Goal: Task Accomplishment & Management: Use online tool/utility

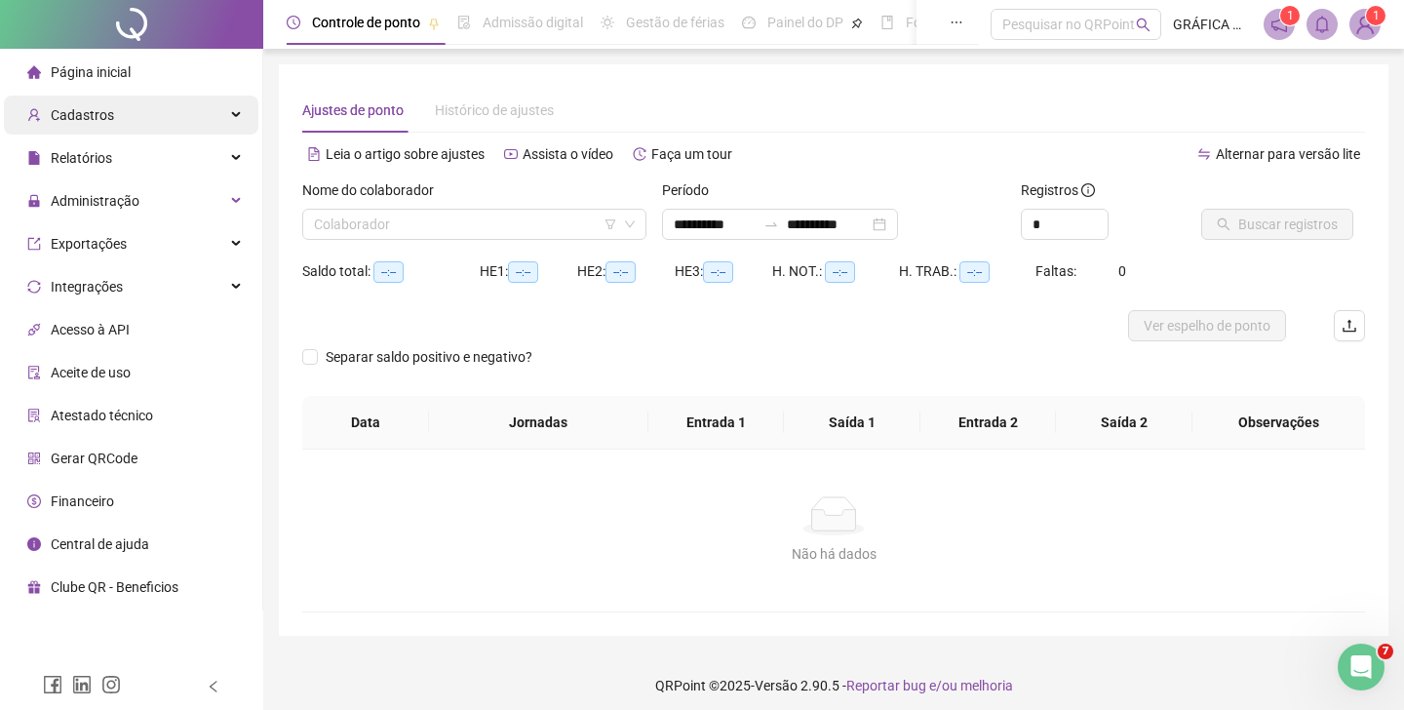
click at [141, 107] on div "Cadastros" at bounding box center [131, 115] width 254 height 39
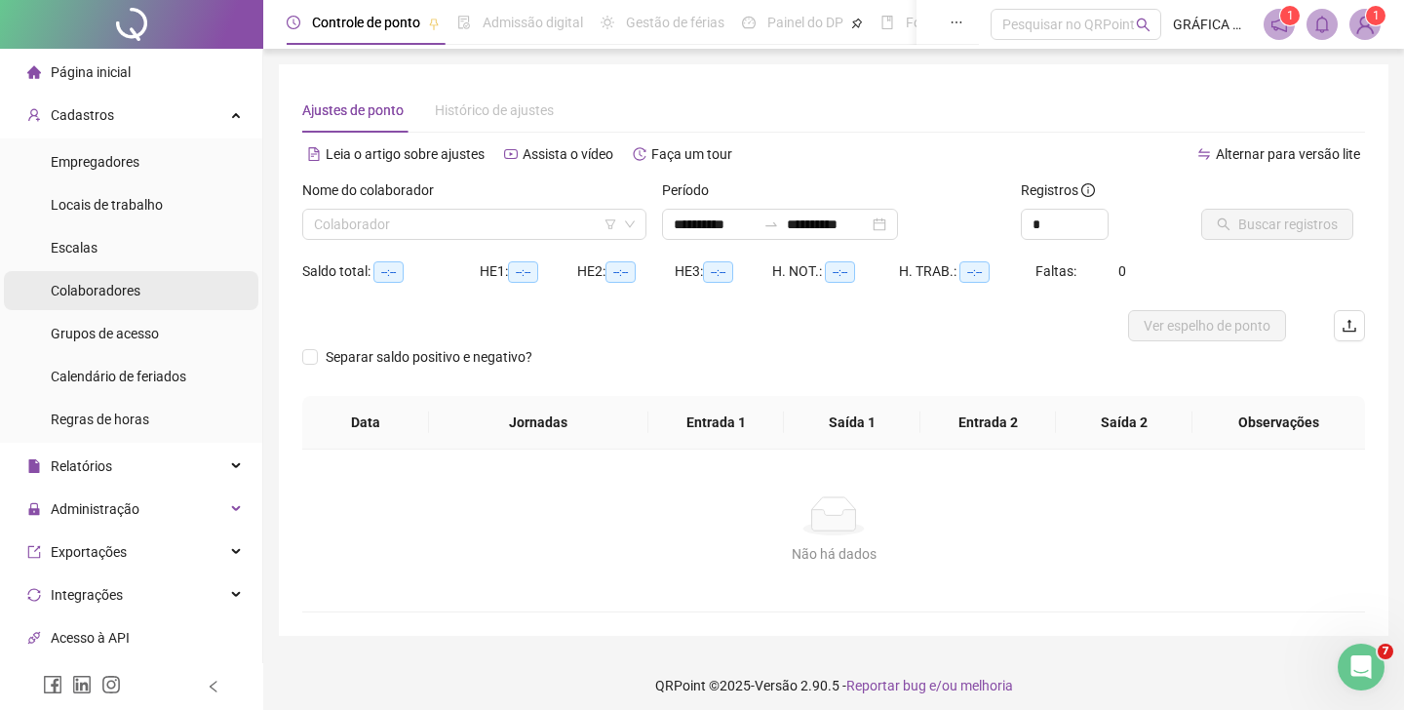
click at [116, 305] on div "Colaboradores" at bounding box center [96, 290] width 90 height 39
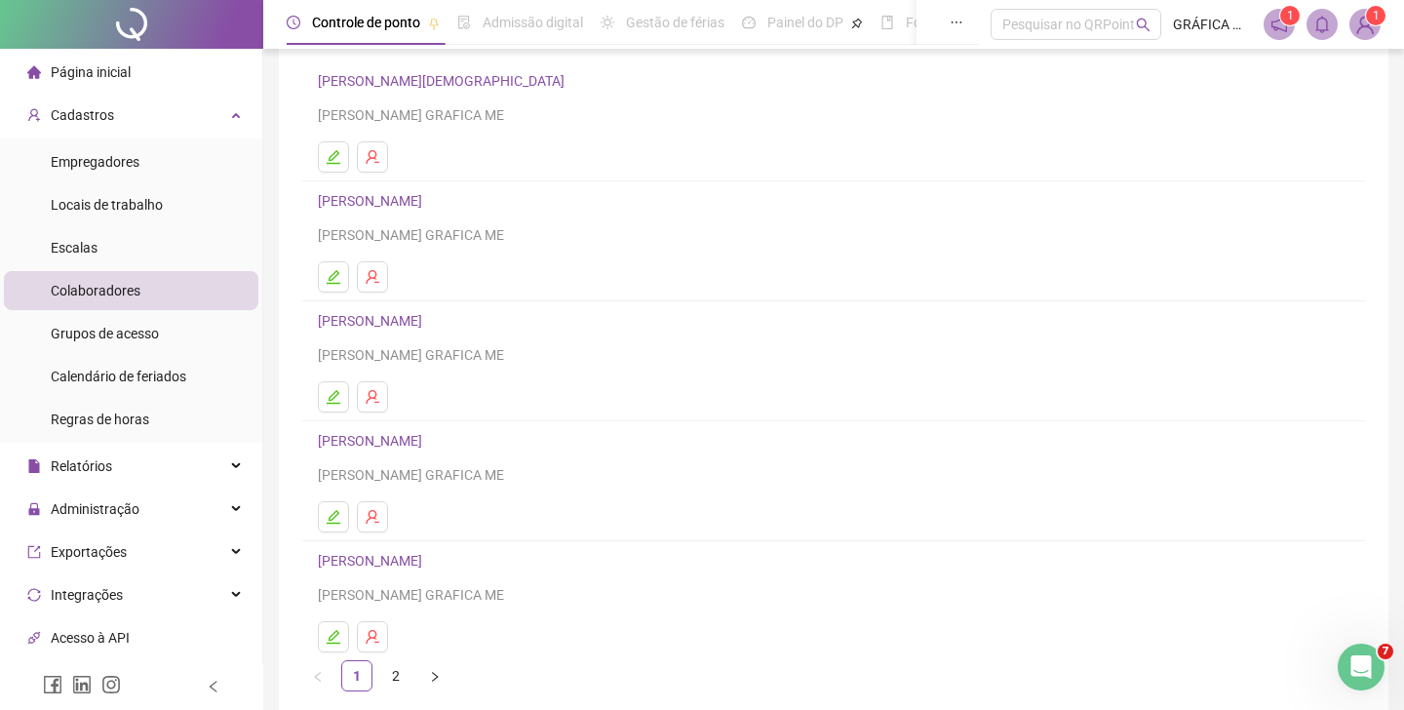
scroll to position [130, 0]
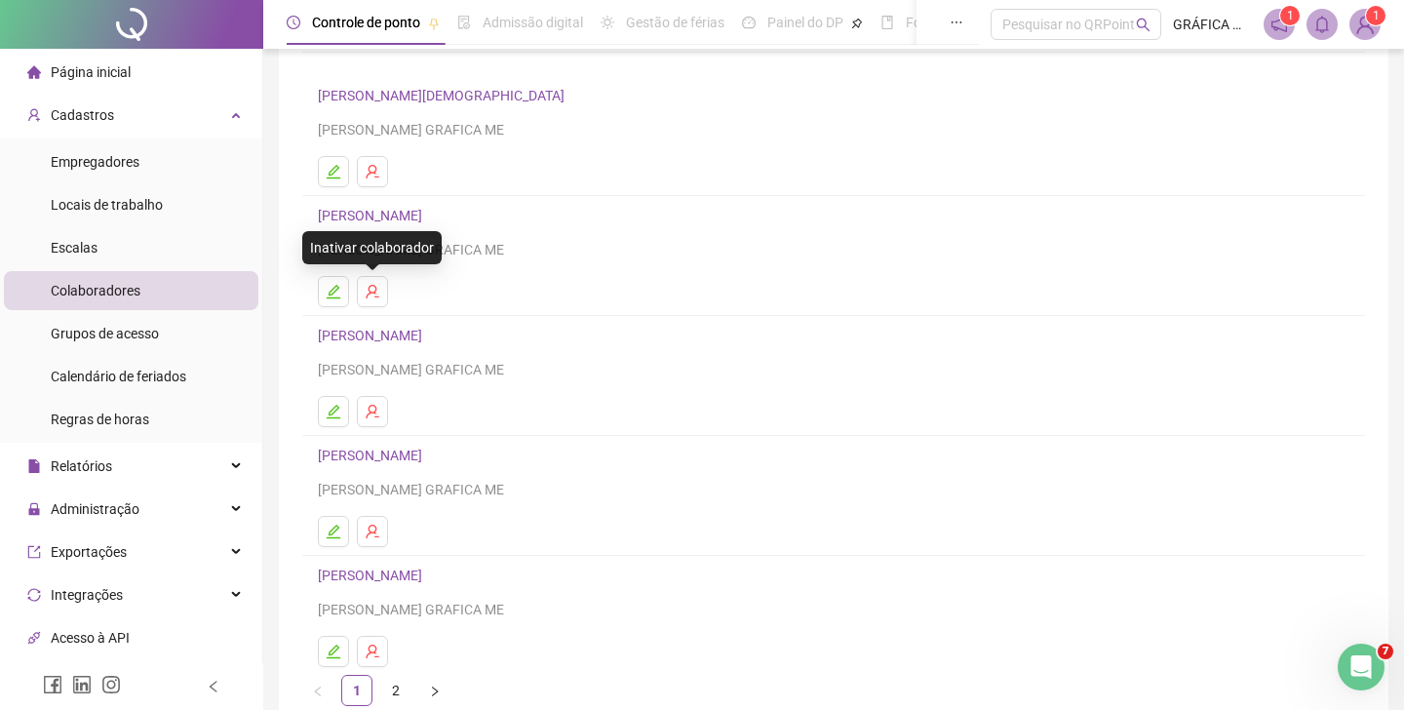
click at [391, 226] on h4 "[PERSON_NAME]" at bounding box center [833, 215] width 1031 height 23
click at [368, 287] on icon "user-delete" at bounding box center [373, 292] width 16 height 16
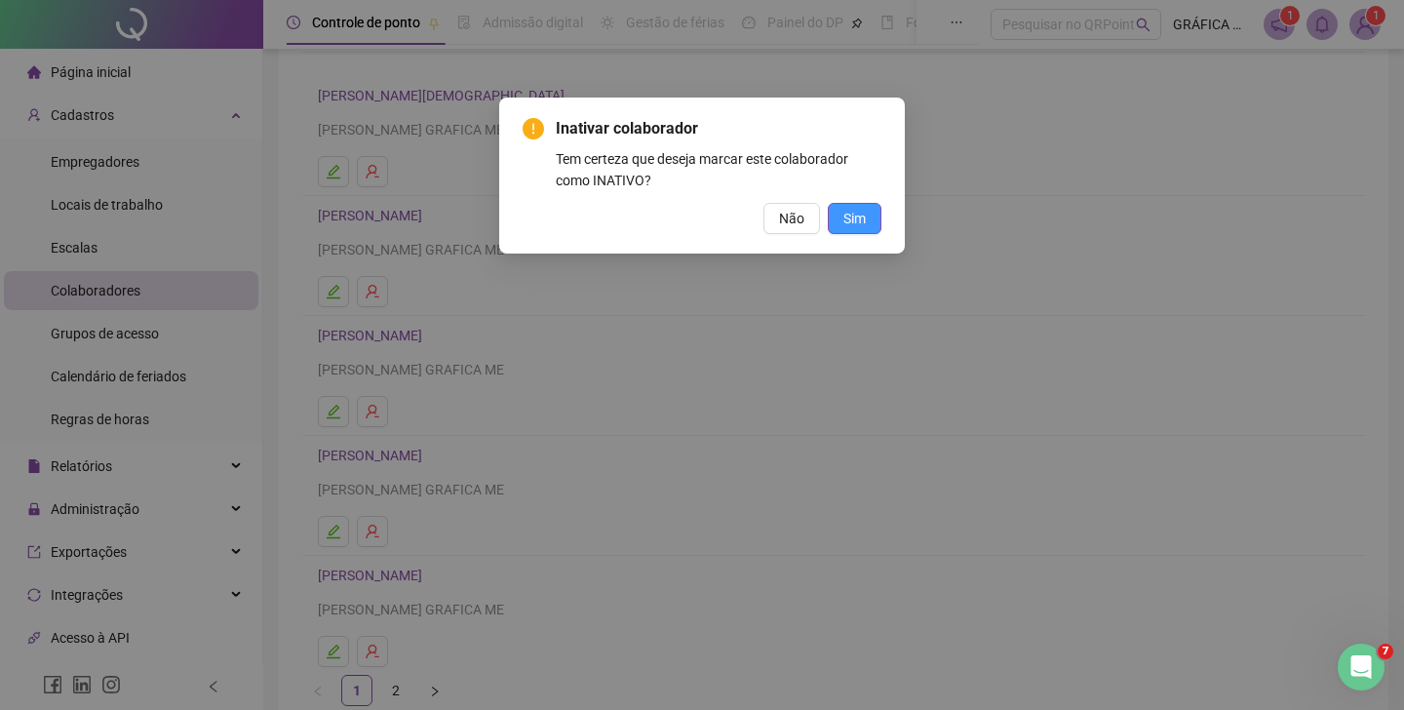
click at [857, 215] on span "Sim" at bounding box center [854, 218] width 22 height 21
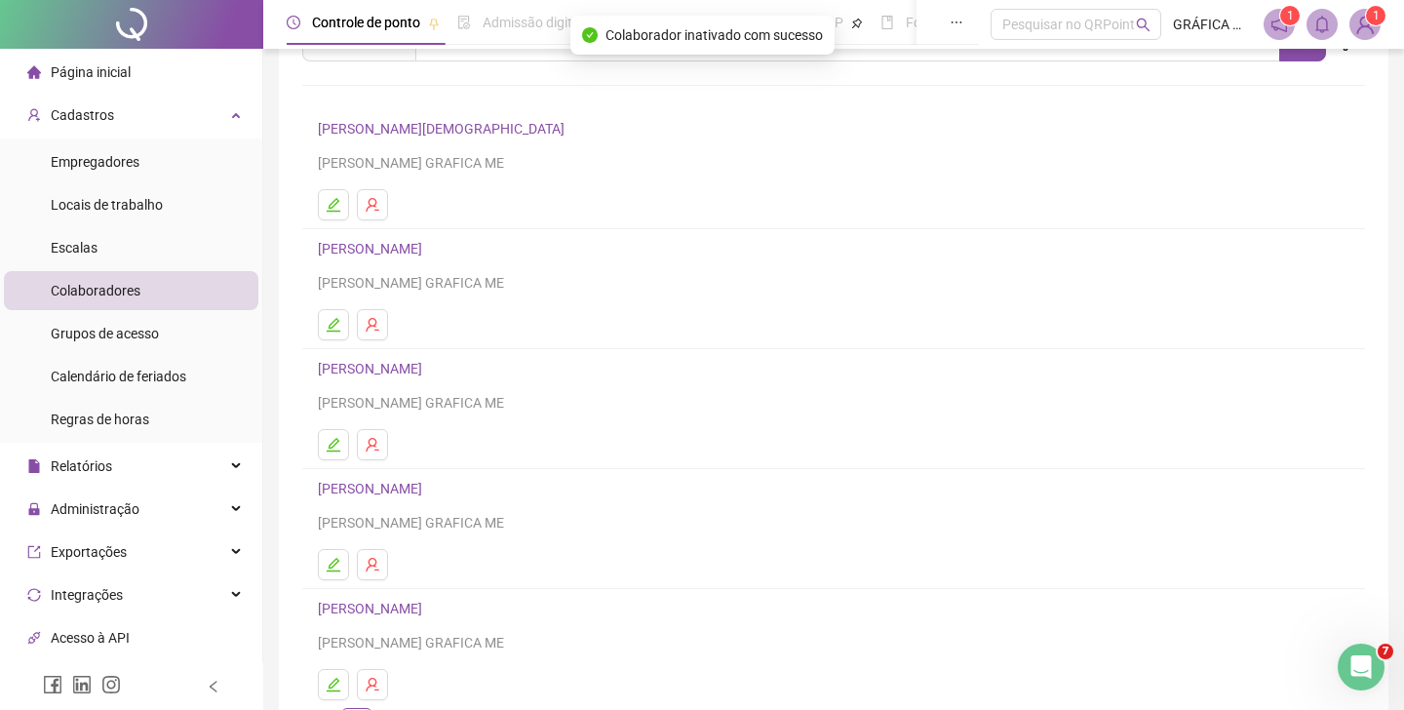
scroll to position [233, 0]
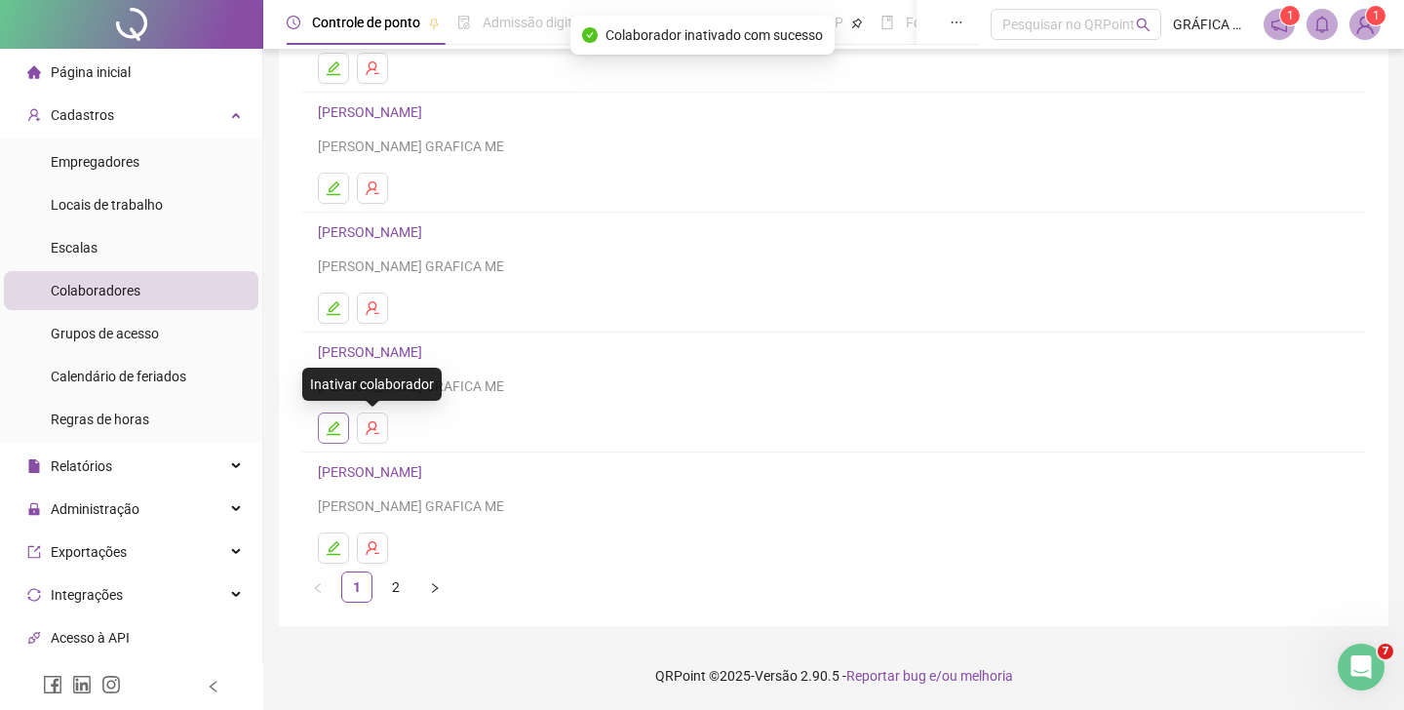
click at [336, 427] on icon "edit" at bounding box center [334, 428] width 16 height 16
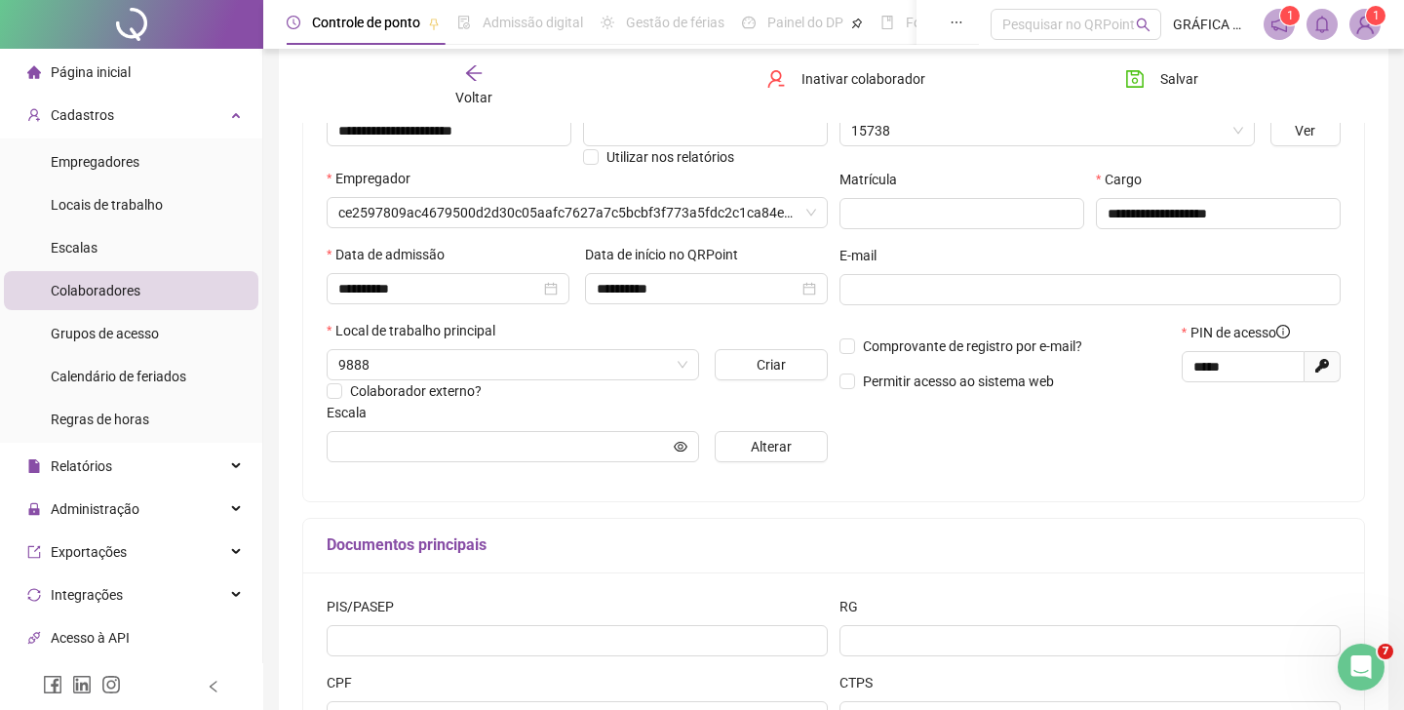
scroll to position [243, 0]
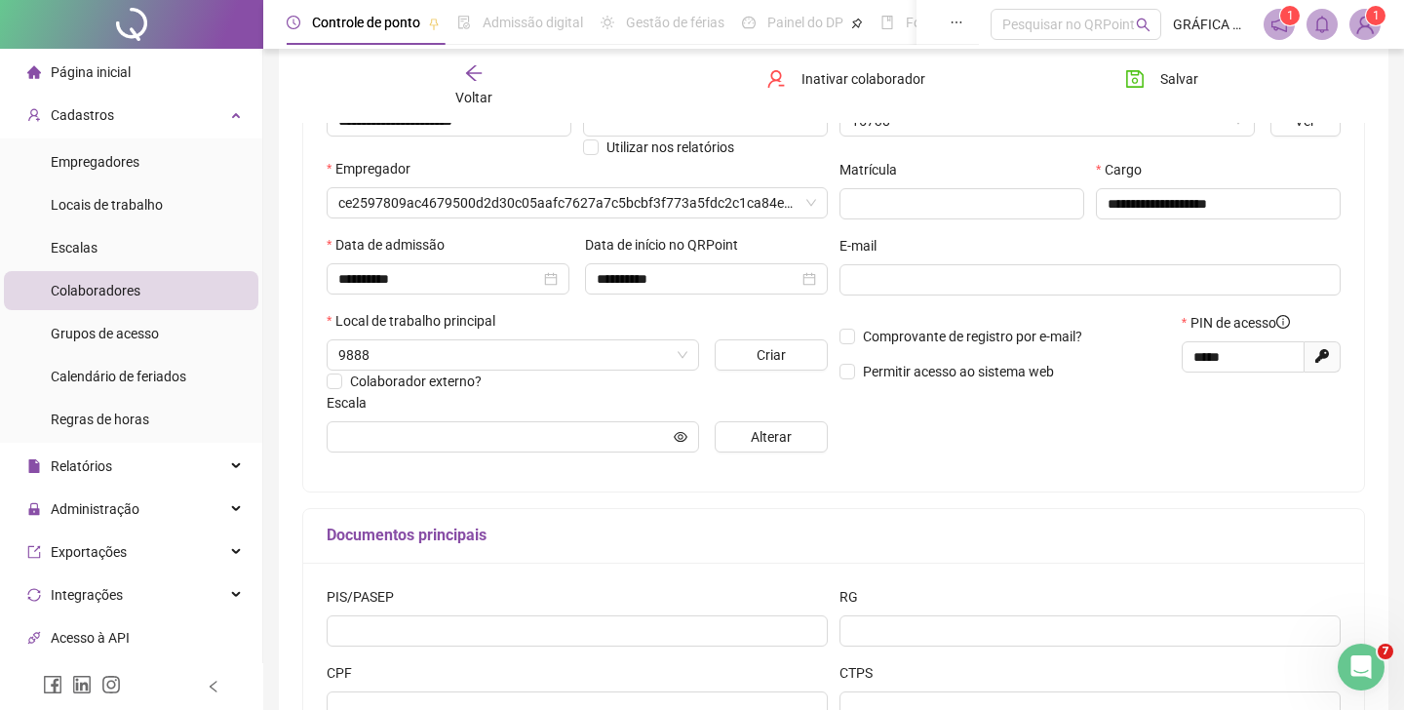
type input "**********"
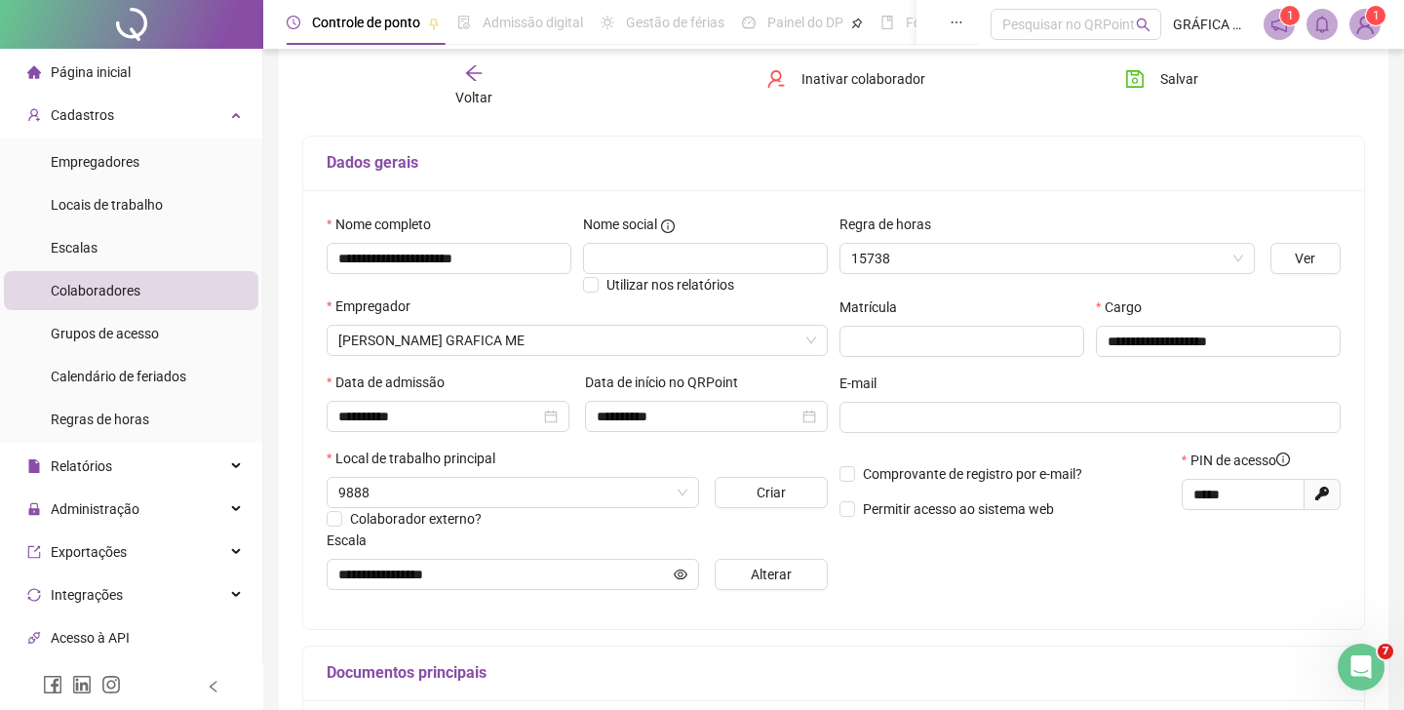
scroll to position [0, 0]
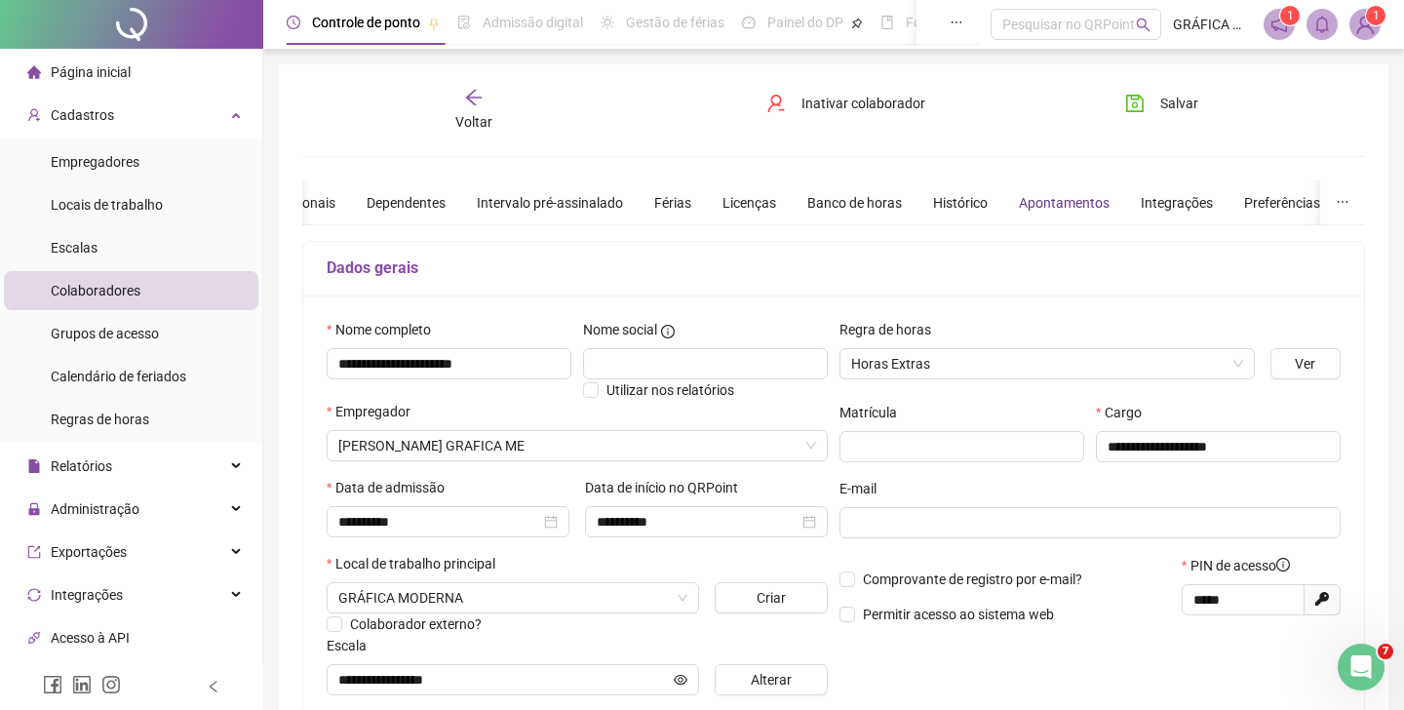
click at [1083, 207] on div "Apontamentos" at bounding box center [1064, 202] width 91 height 21
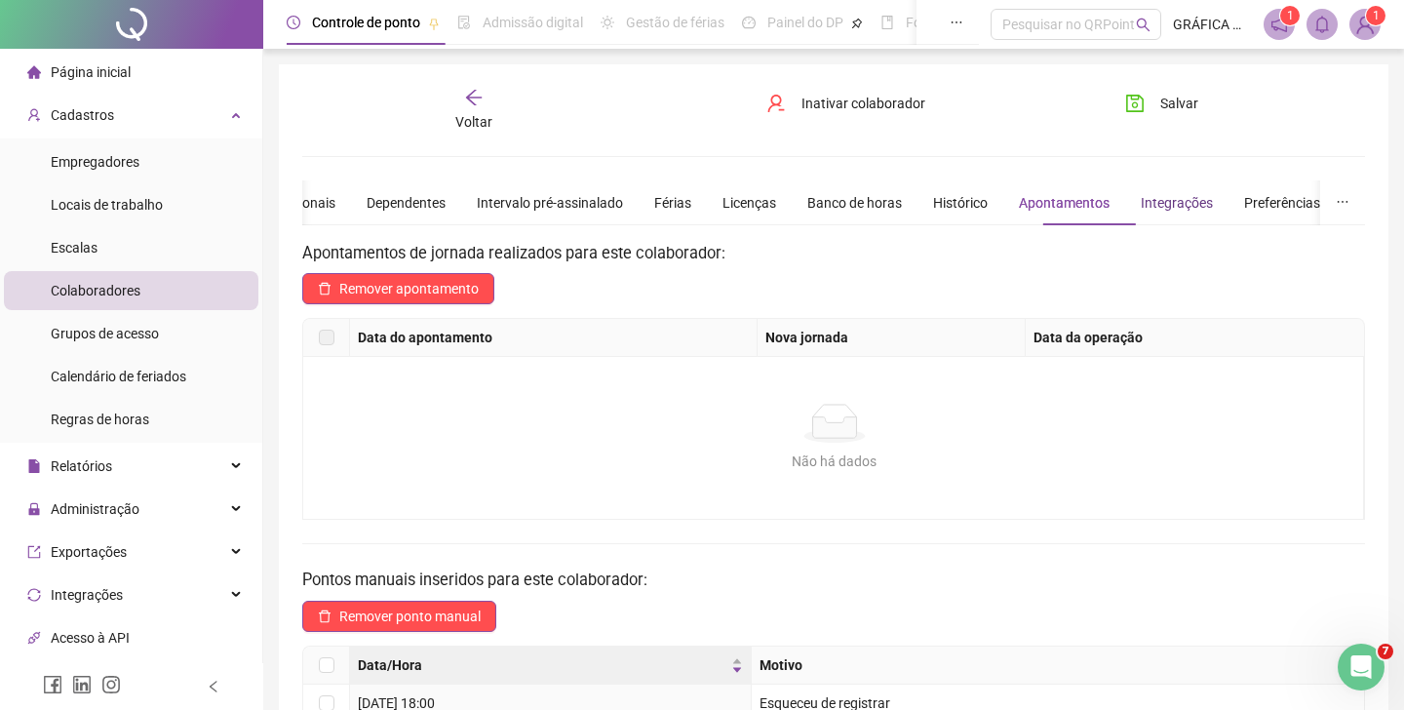
click at [1189, 209] on div "Integrações" at bounding box center [1177, 202] width 72 height 21
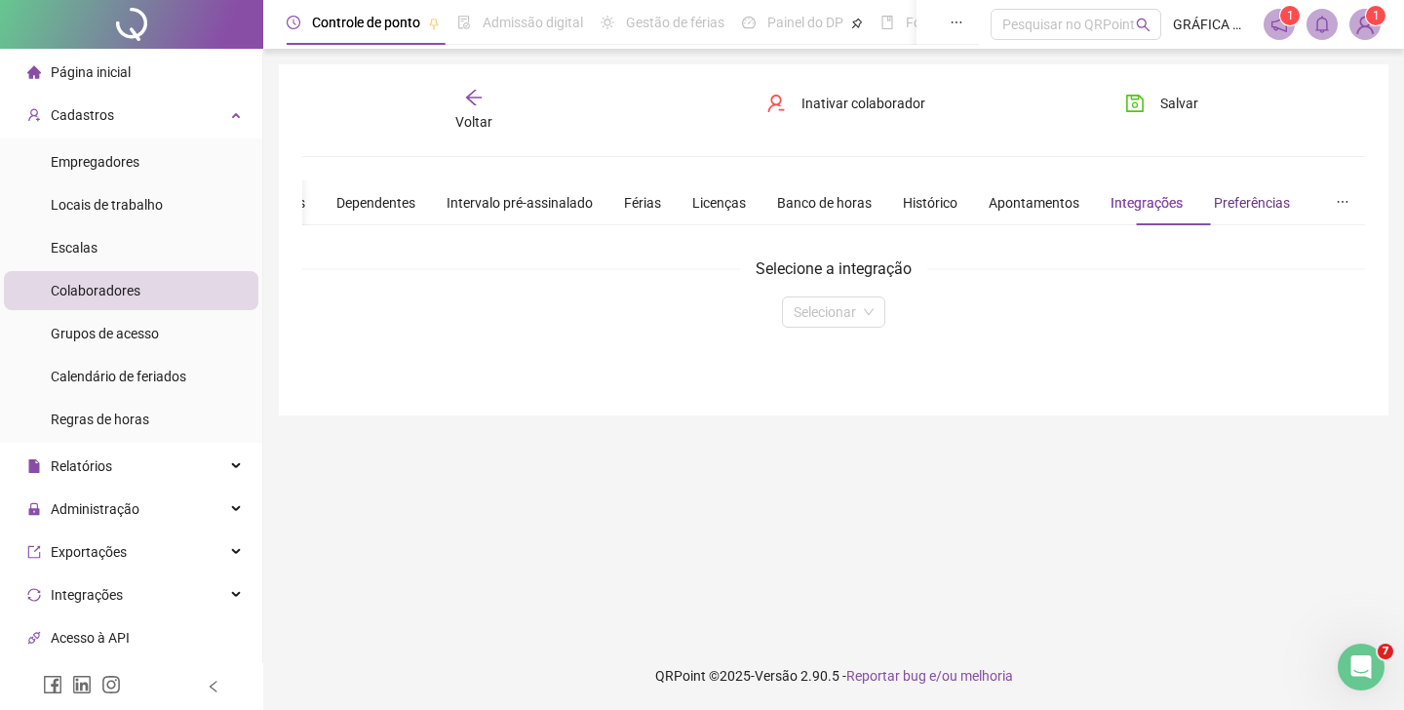
click at [1290, 206] on div "Preferências" at bounding box center [1252, 202] width 76 height 21
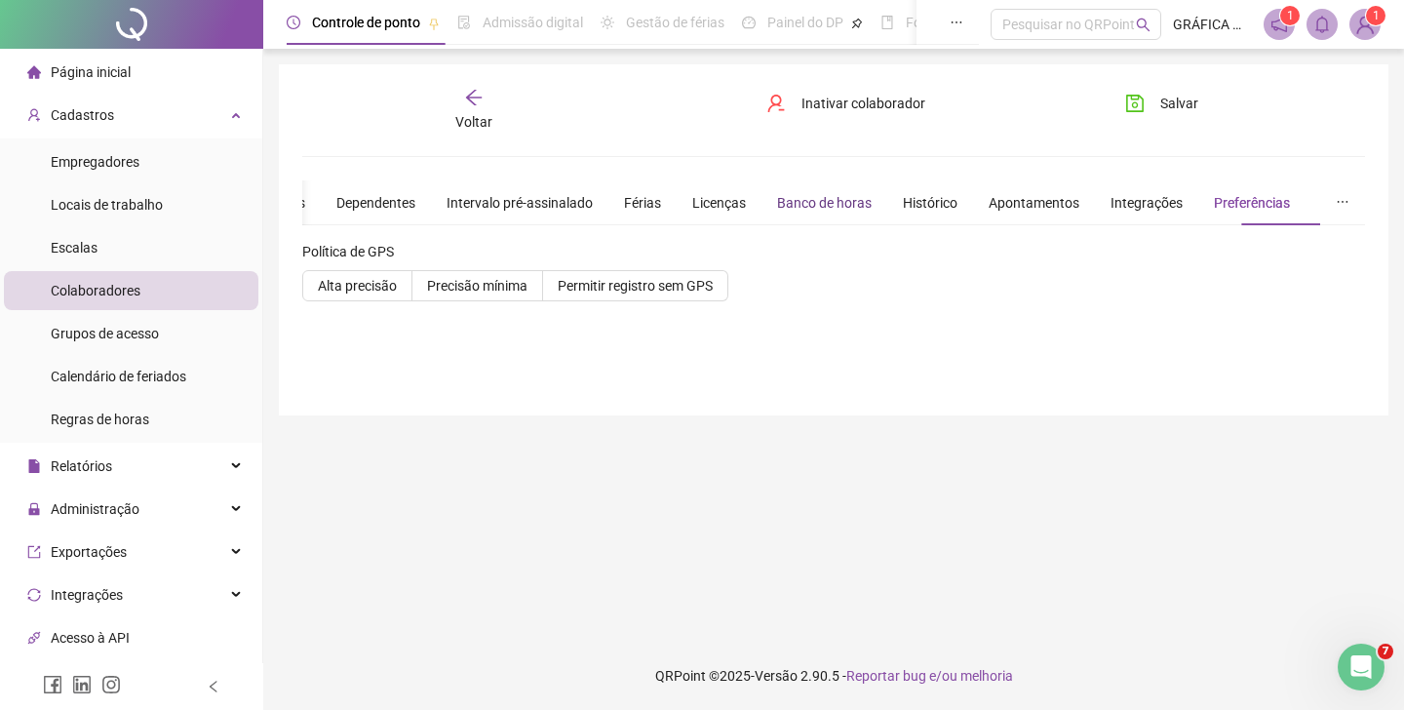
click at [864, 208] on div "Banco de horas" at bounding box center [824, 202] width 95 height 21
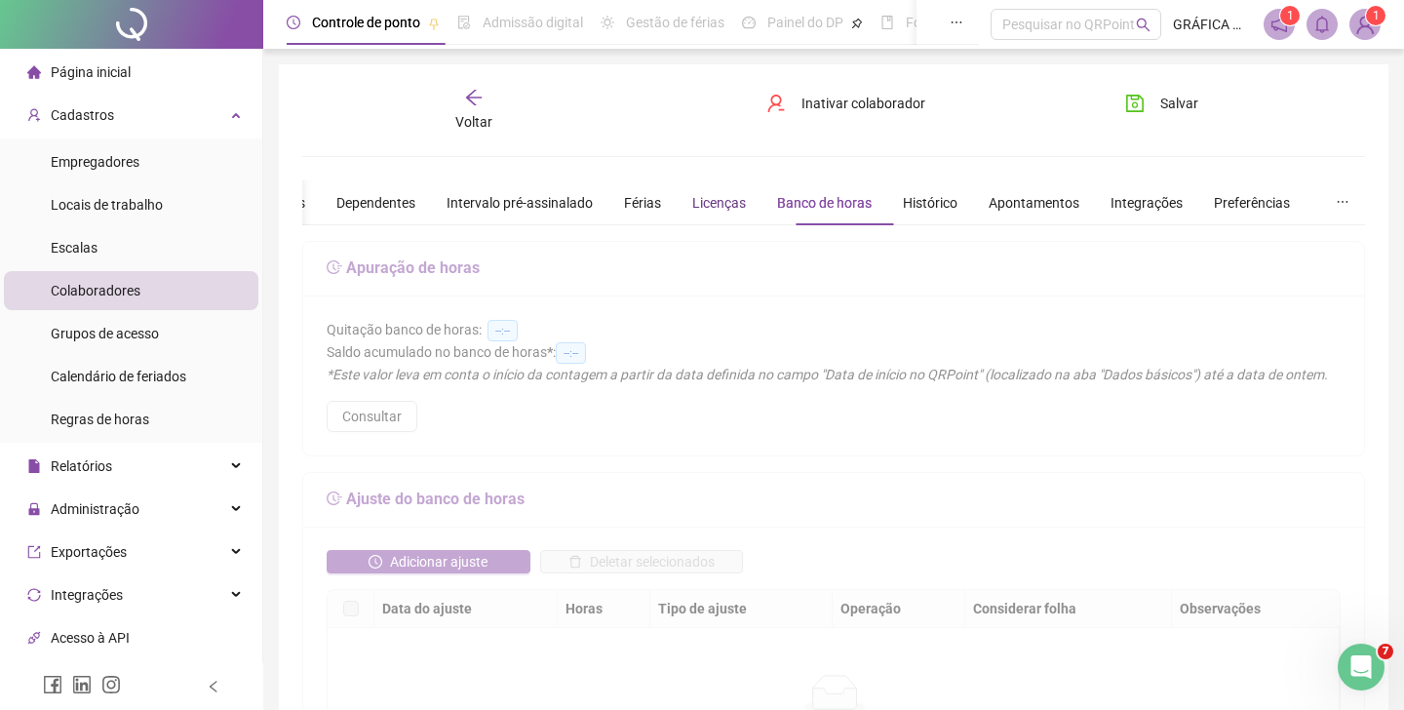
click at [722, 206] on div "Licenças" at bounding box center [719, 202] width 54 height 21
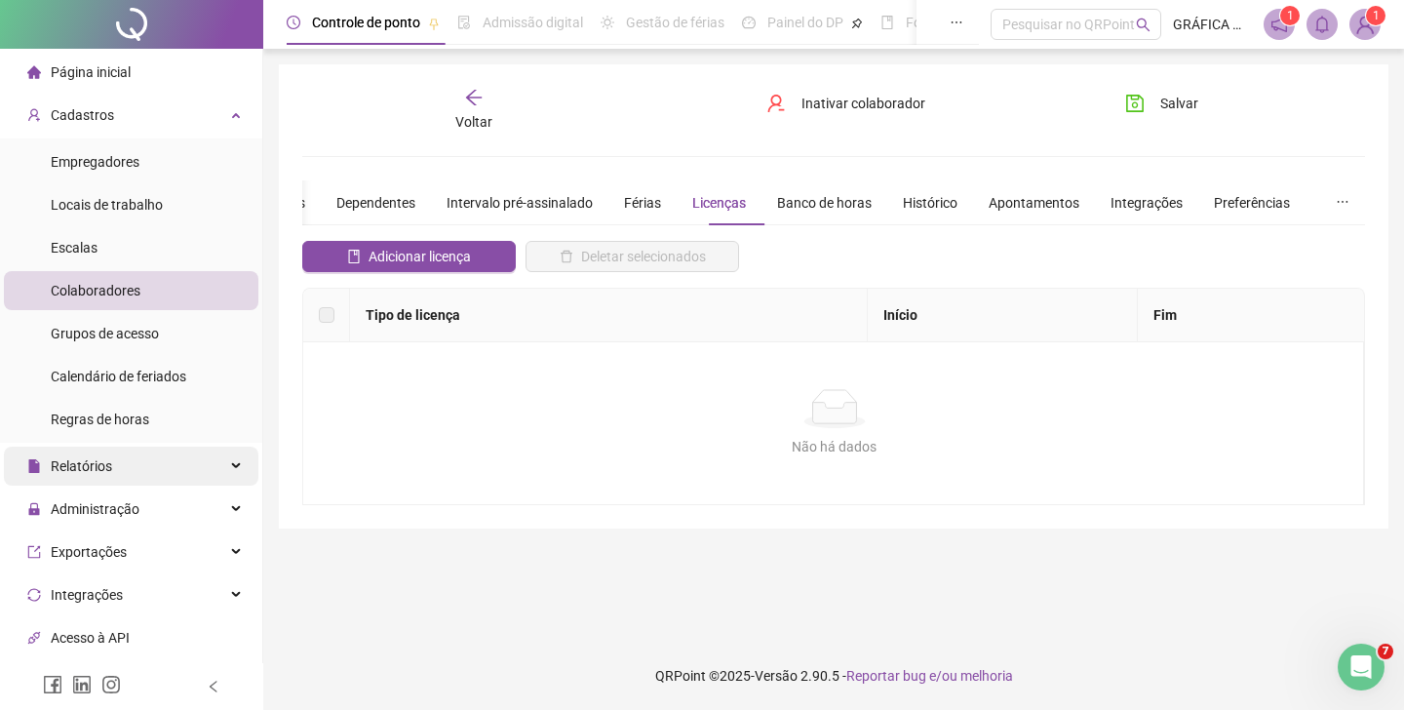
click at [102, 464] on span "Relatórios" at bounding box center [81, 466] width 61 height 16
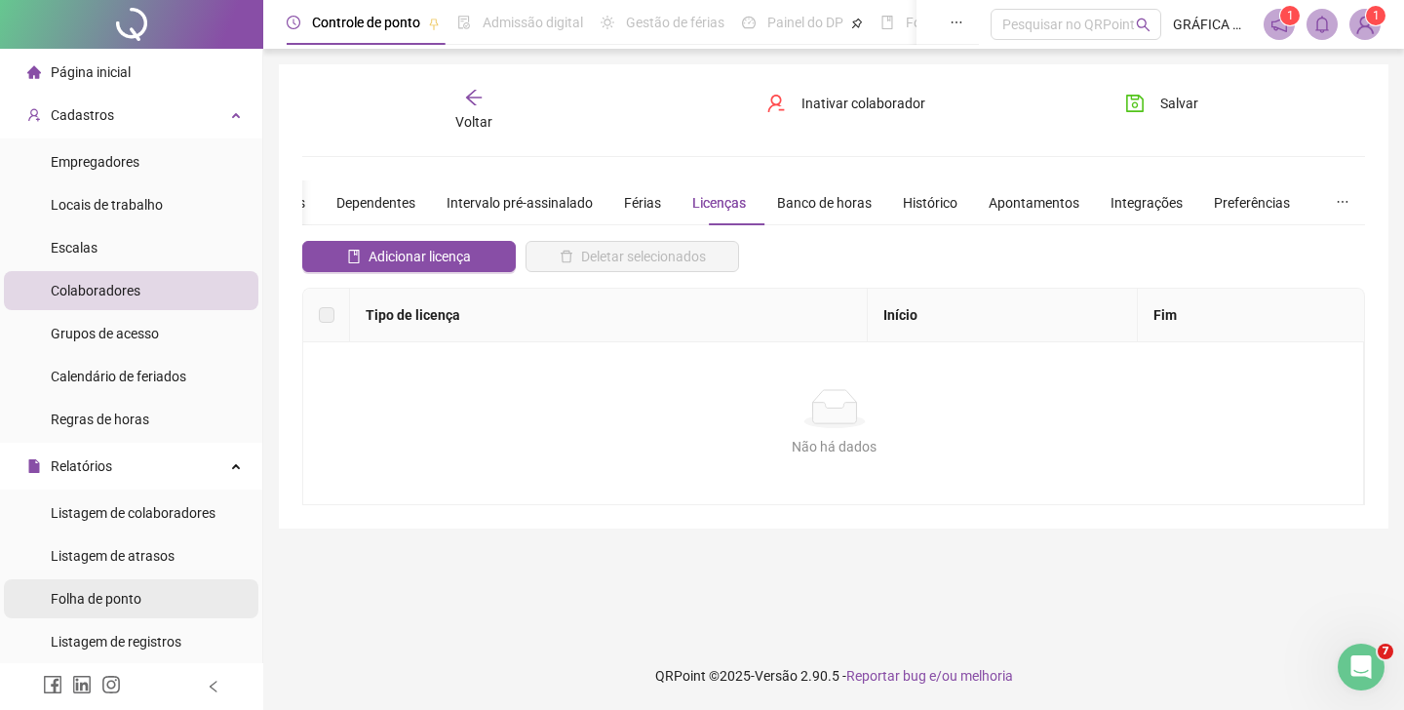
click at [94, 603] on span "Folha de ponto" at bounding box center [96, 599] width 91 height 16
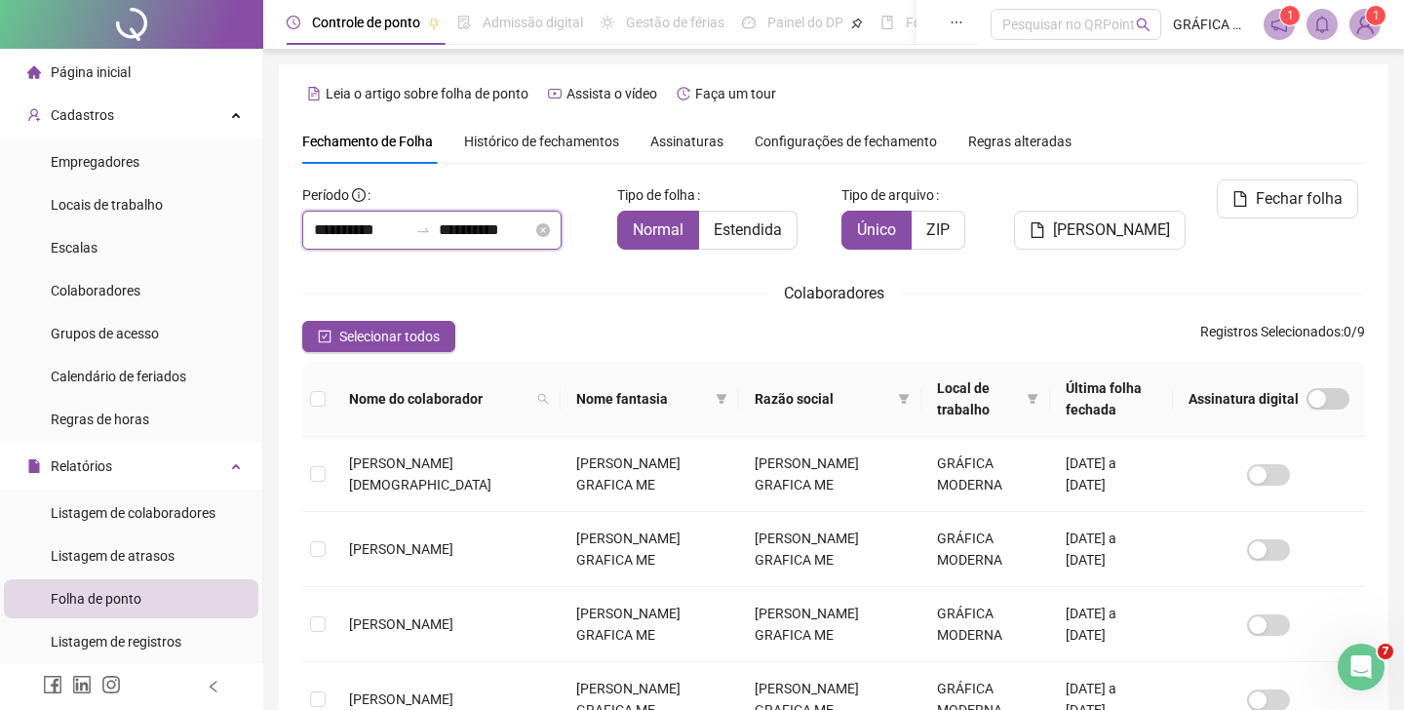
click at [468, 236] on input "**********" at bounding box center [486, 229] width 94 height 23
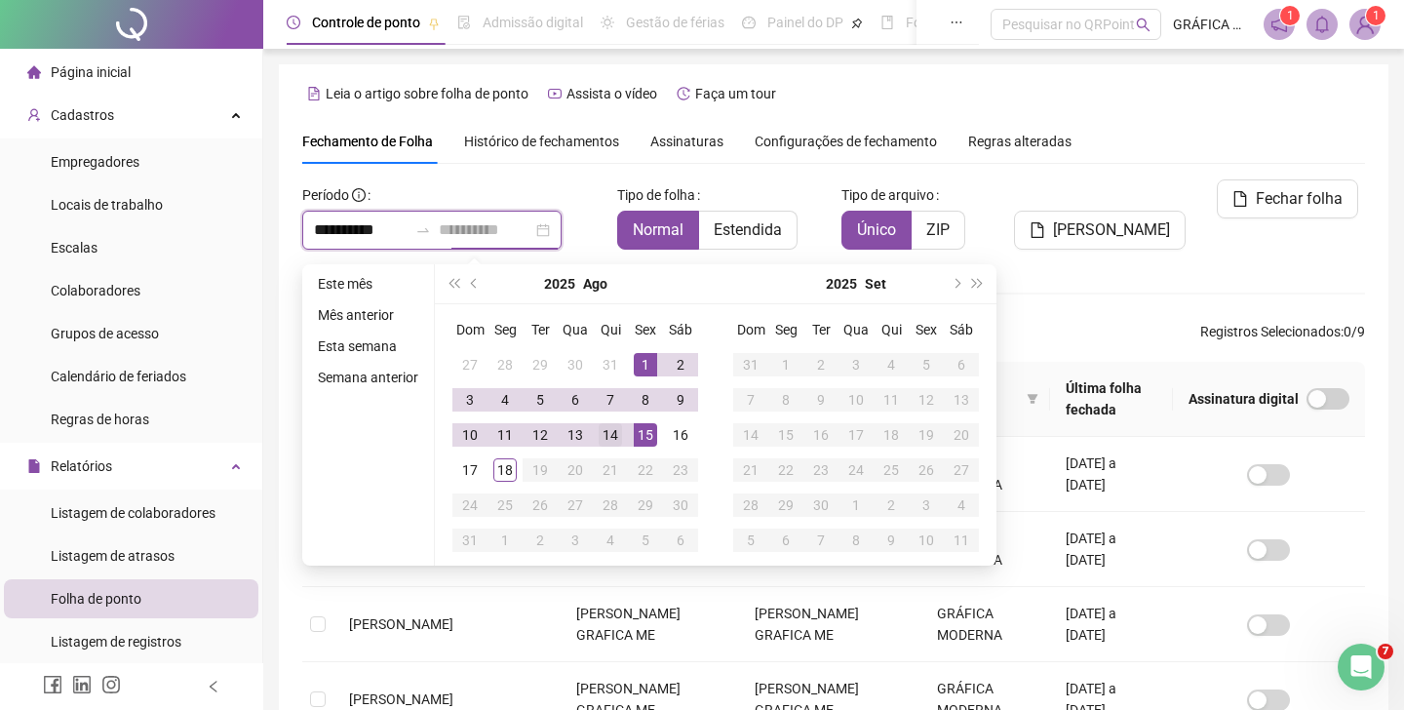
type input "**********"
click at [618, 439] on div "14" at bounding box center [610, 434] width 23 height 23
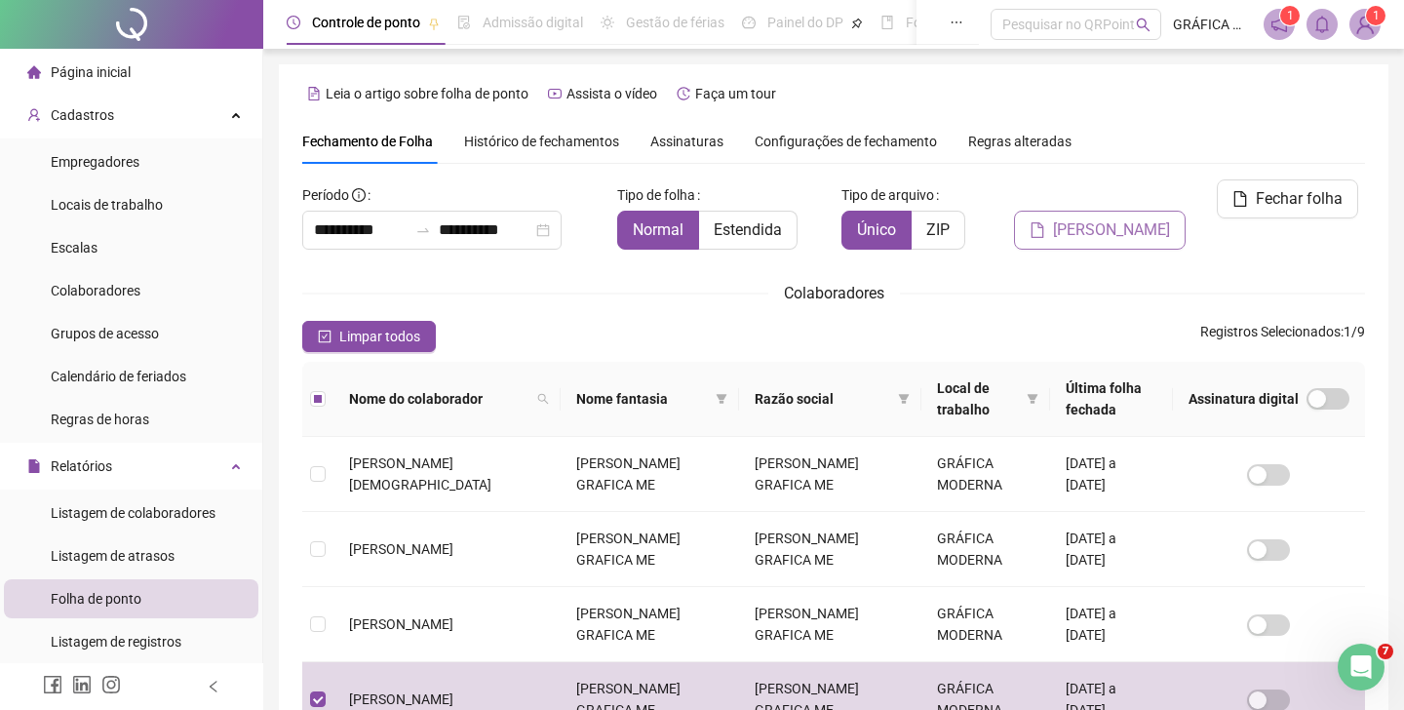
click at [1121, 218] on span "[PERSON_NAME]" at bounding box center [1111, 229] width 117 height 23
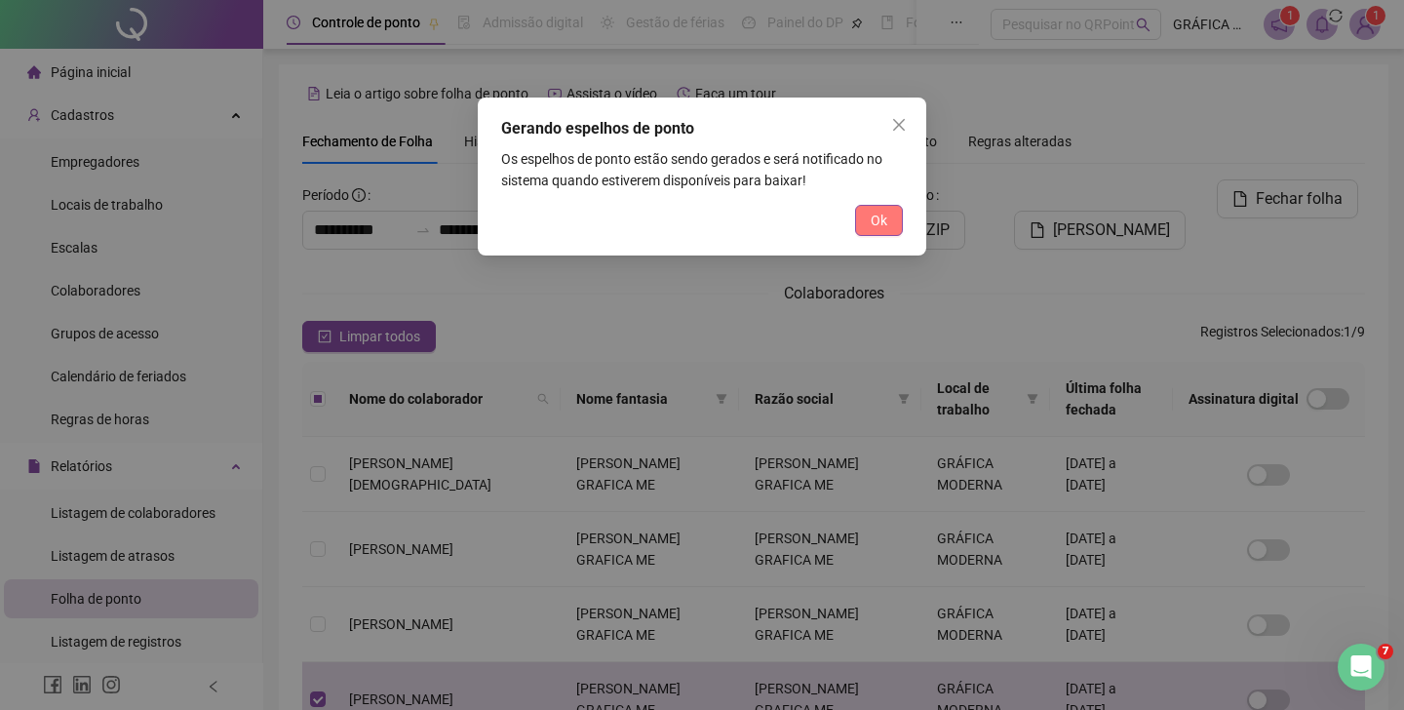
click at [875, 215] on span "Ok" at bounding box center [879, 220] width 17 height 21
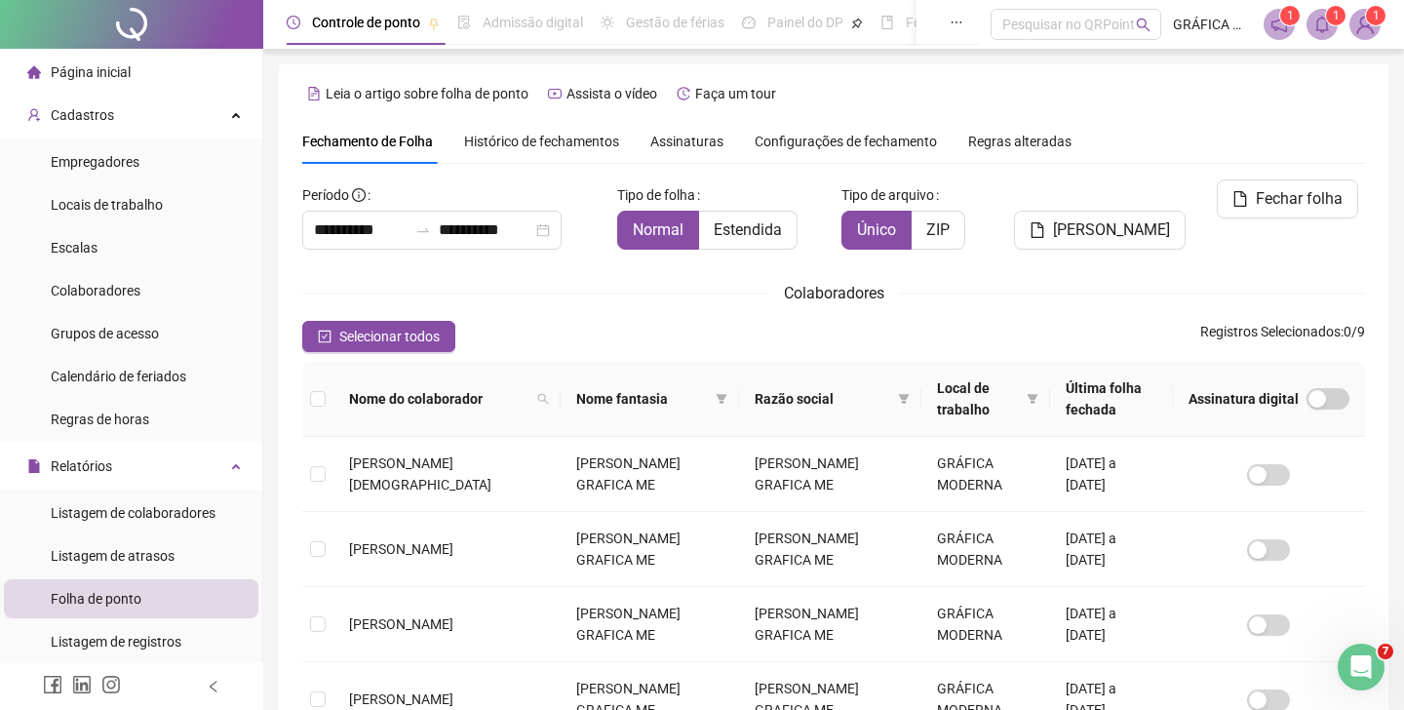
click at [1324, 27] on icon "bell" at bounding box center [1322, 25] width 18 height 18
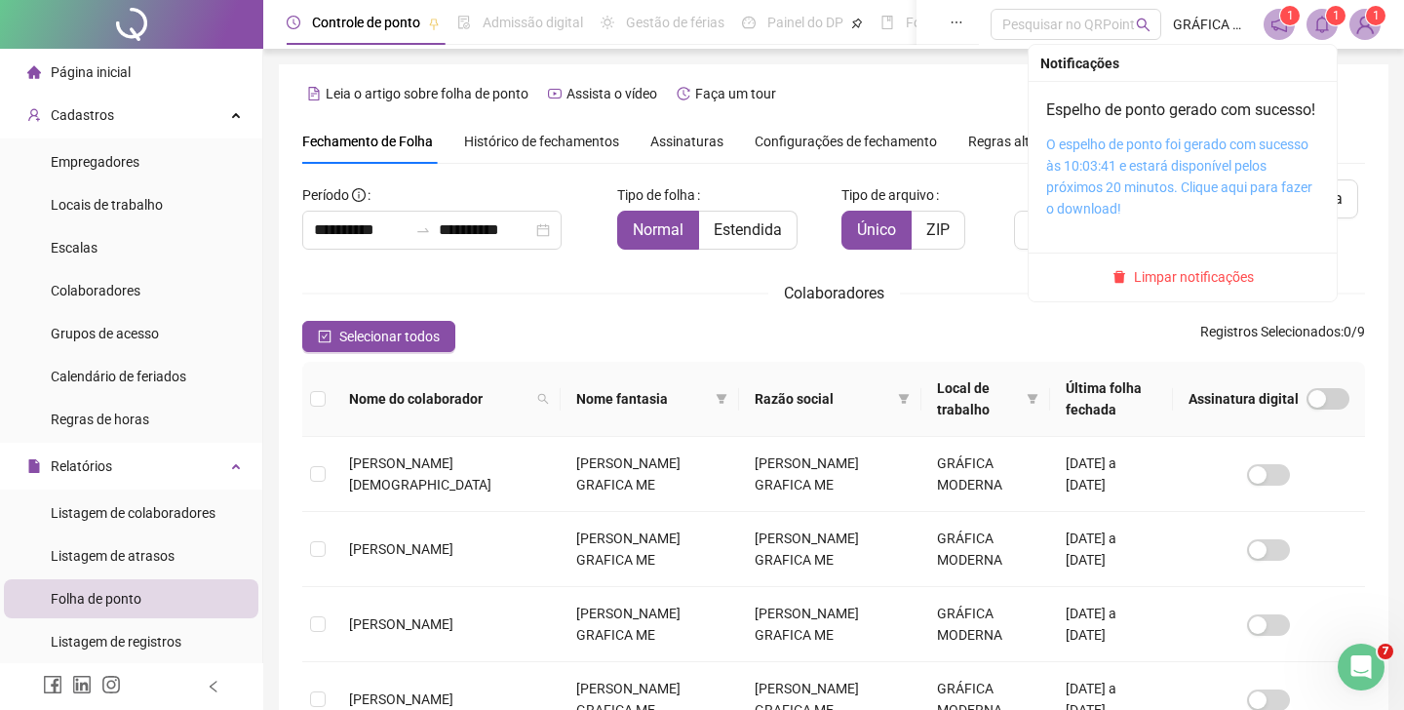
click at [1145, 186] on link "O espelho de ponto foi gerado com sucesso às 10:03:41 e estará disponível pelos…" at bounding box center [1179, 176] width 266 height 80
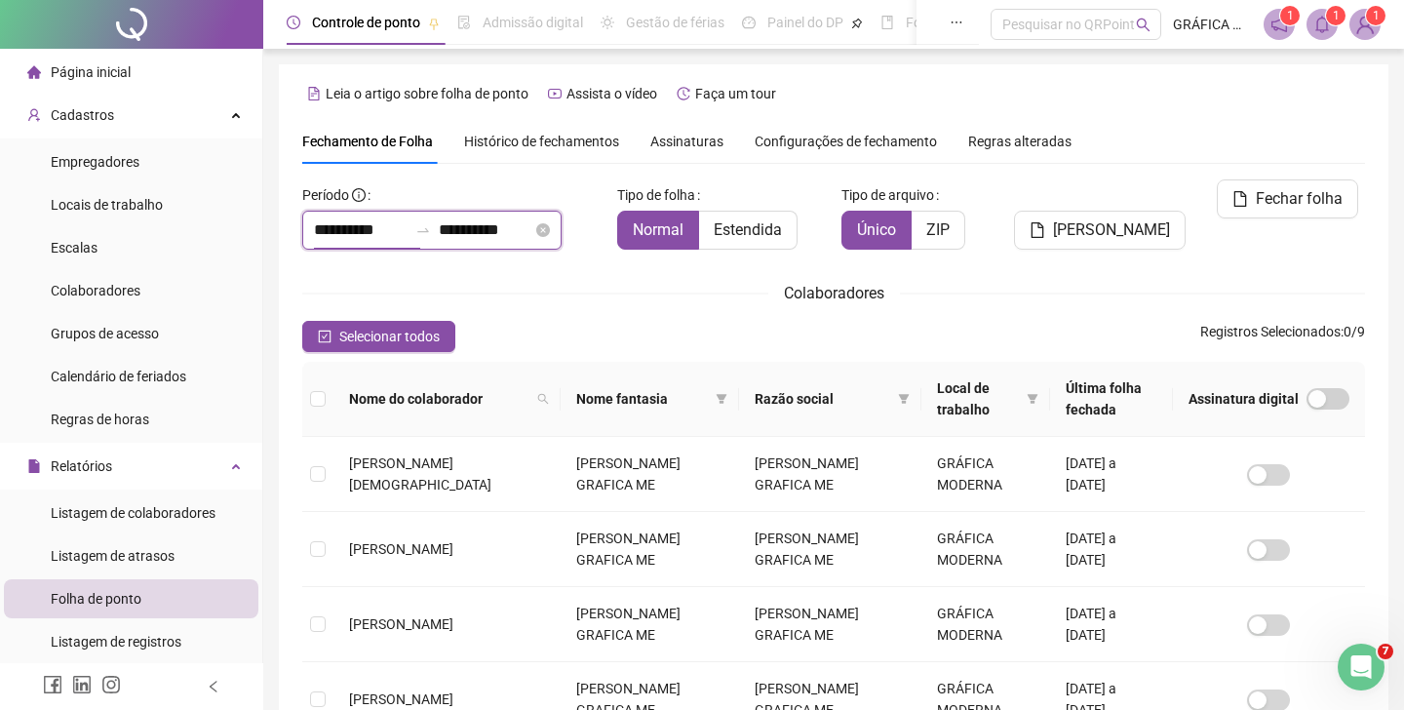
click at [344, 233] on input "**********" at bounding box center [361, 229] width 94 height 23
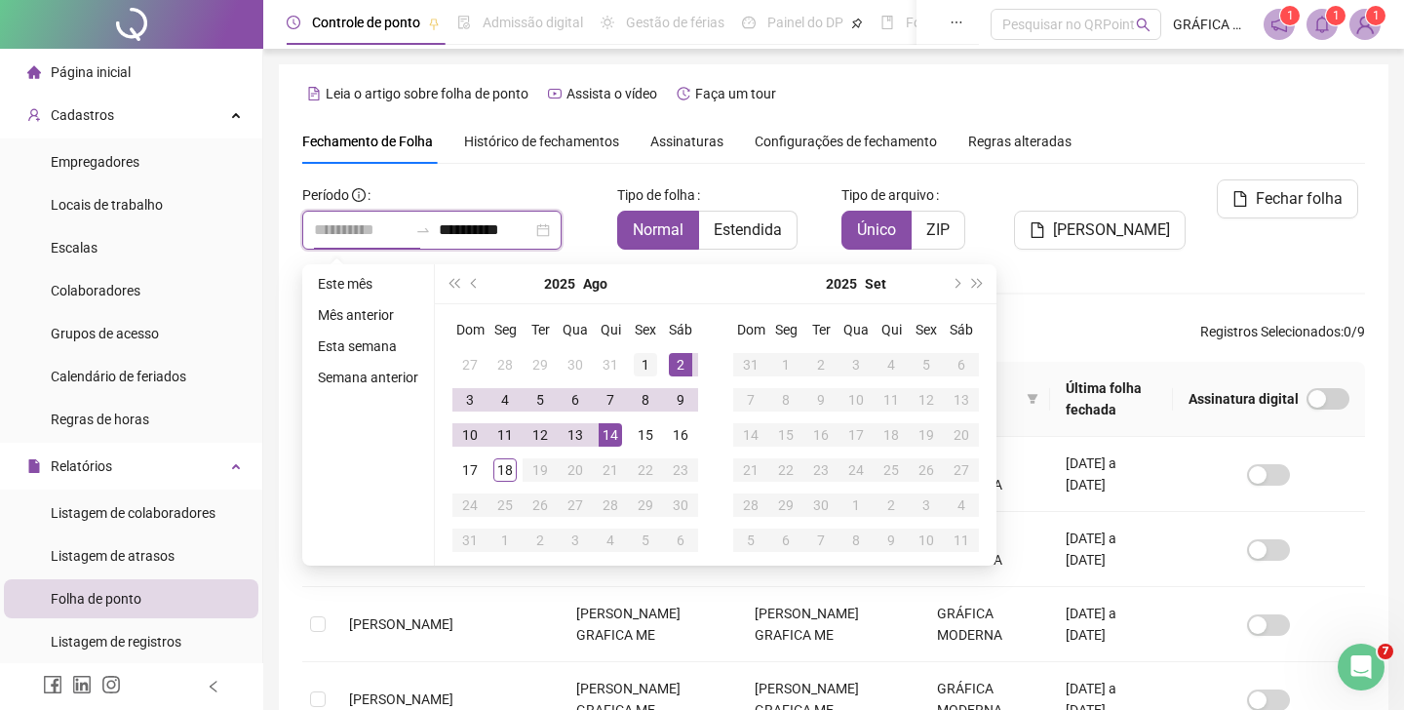
type input "**********"
click at [647, 363] on div "1" at bounding box center [645, 364] width 23 height 23
type input "**********"
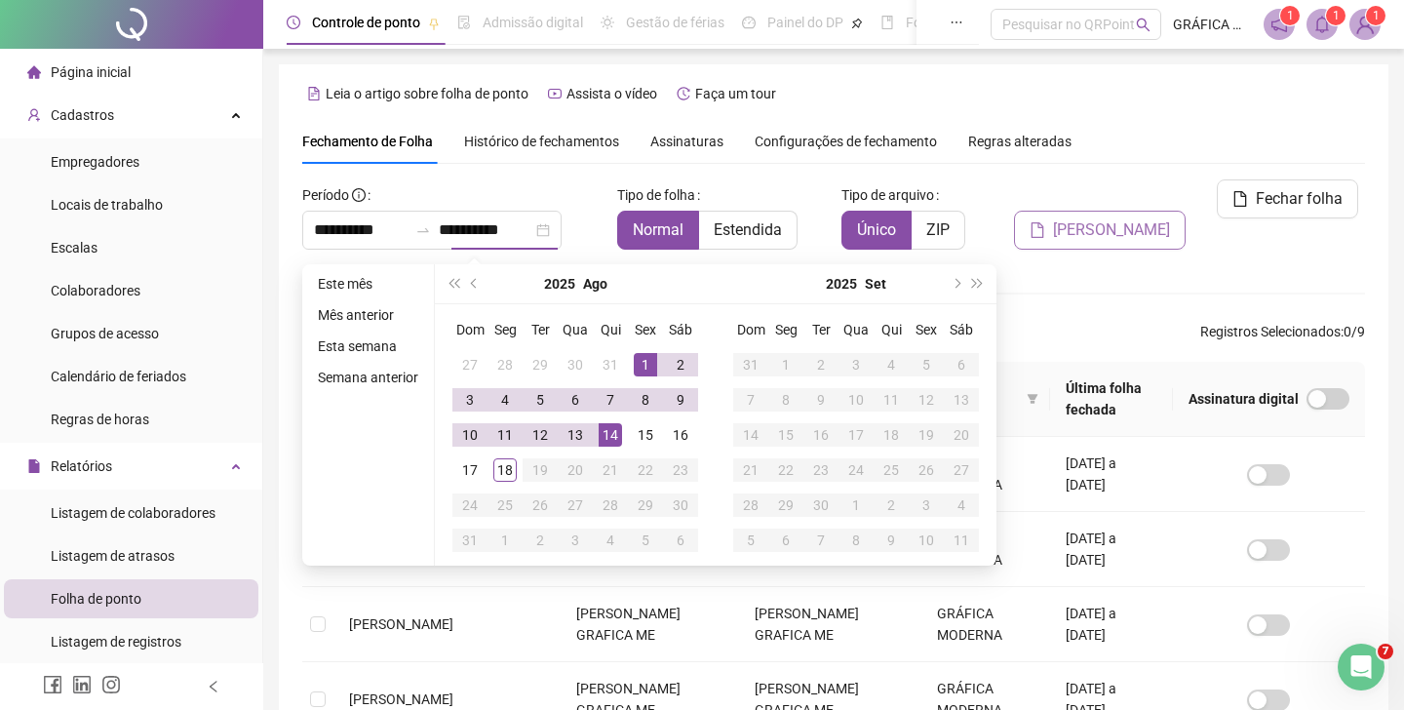
click at [1135, 218] on span "[PERSON_NAME]" at bounding box center [1111, 229] width 117 height 23
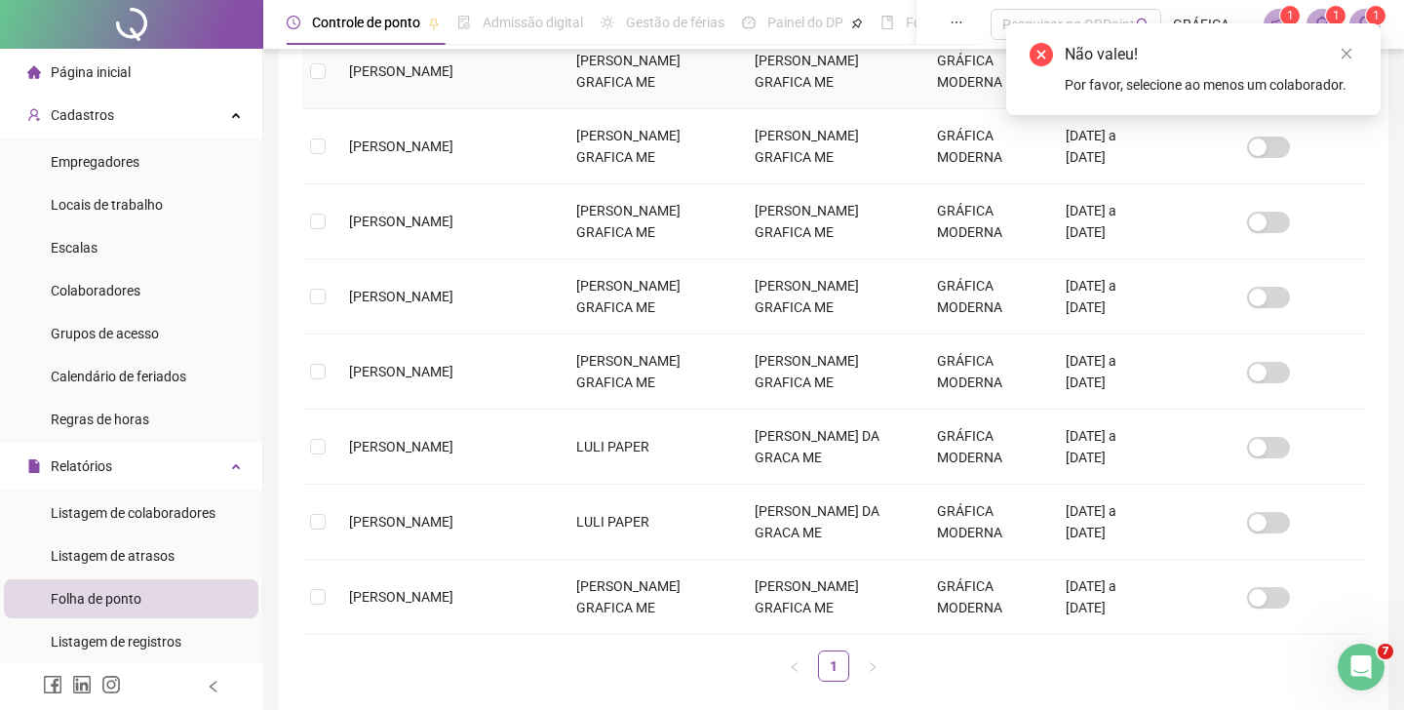
scroll to position [488, 0]
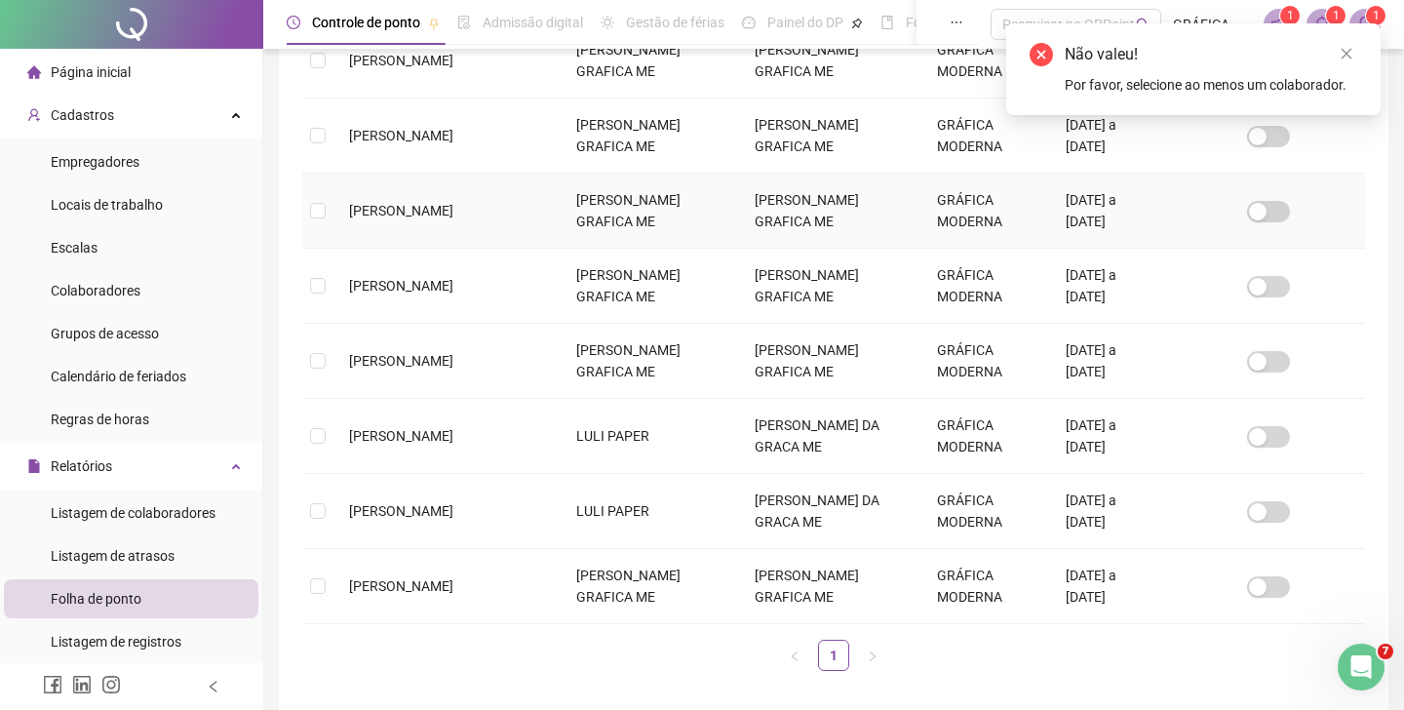
click at [364, 207] on span "[PERSON_NAME]" at bounding box center [401, 211] width 104 height 16
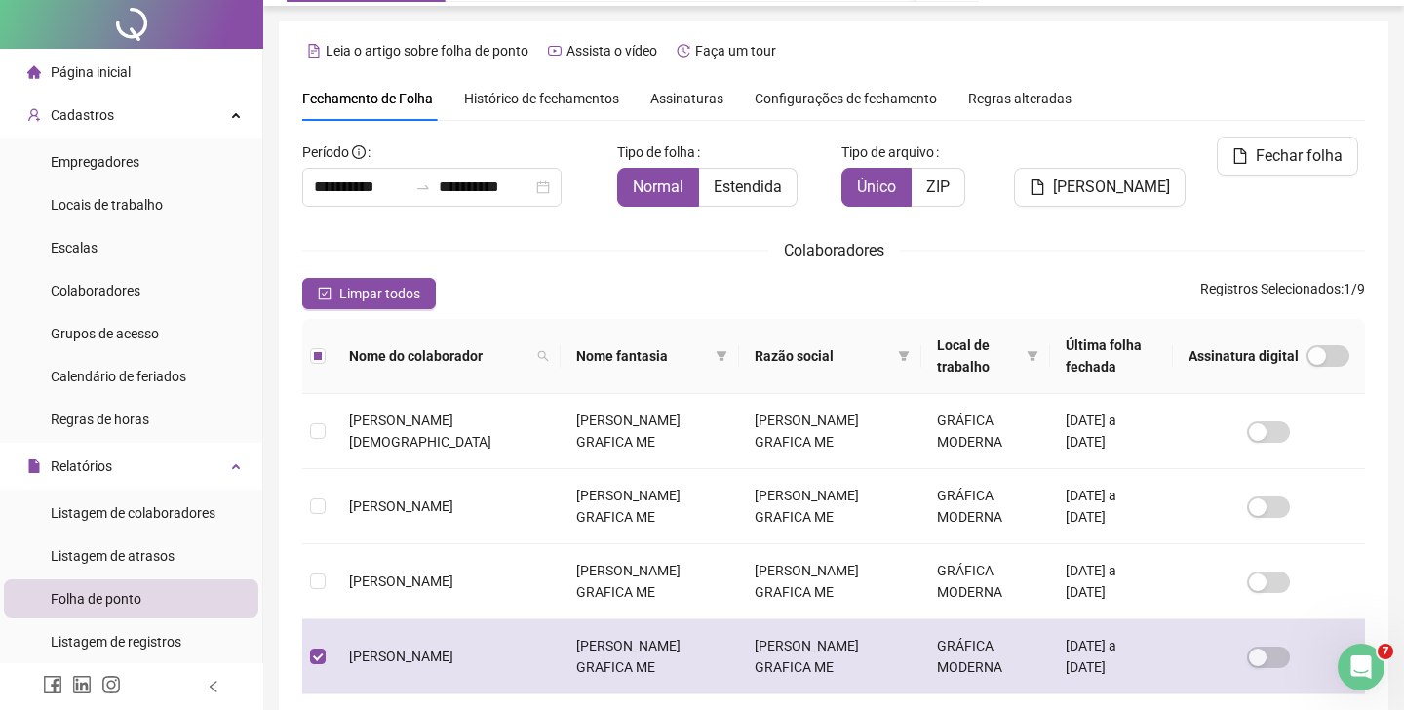
scroll to position [0, 0]
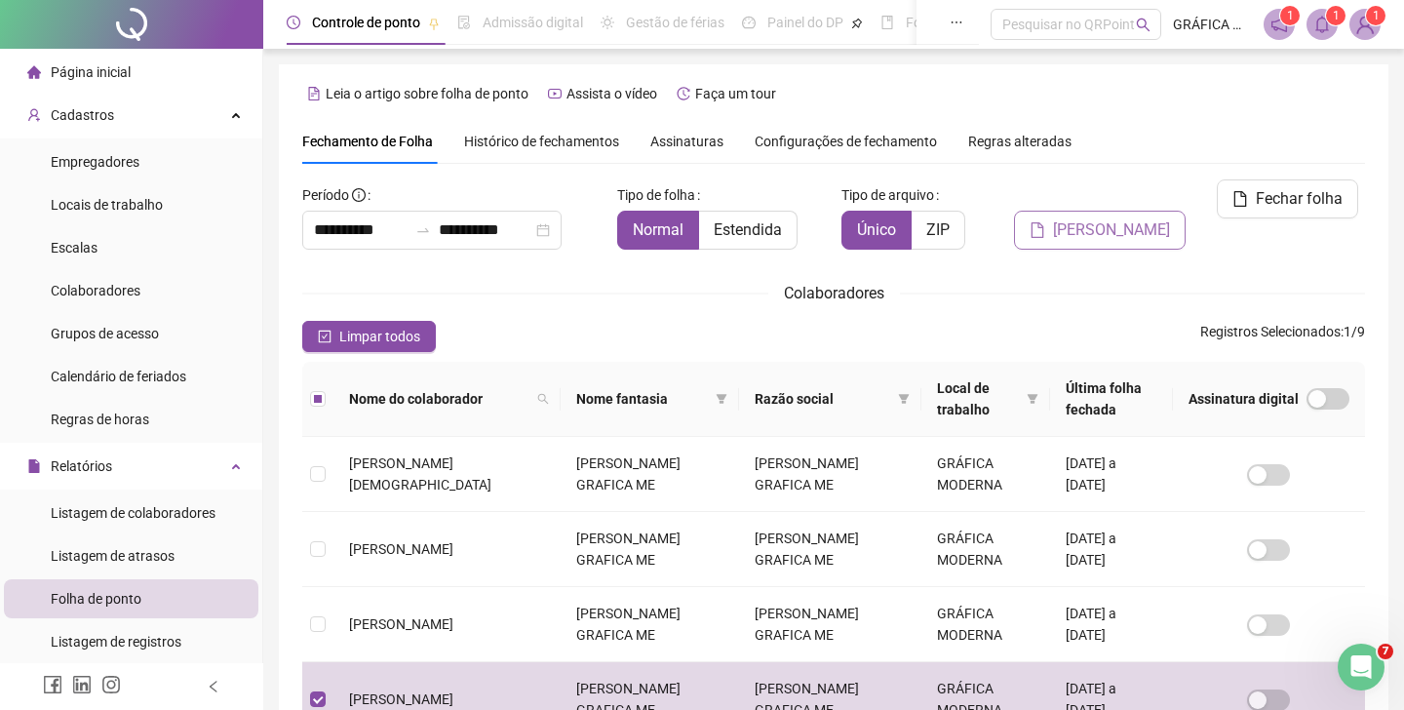
click at [1096, 218] on span "[PERSON_NAME]" at bounding box center [1111, 229] width 117 height 23
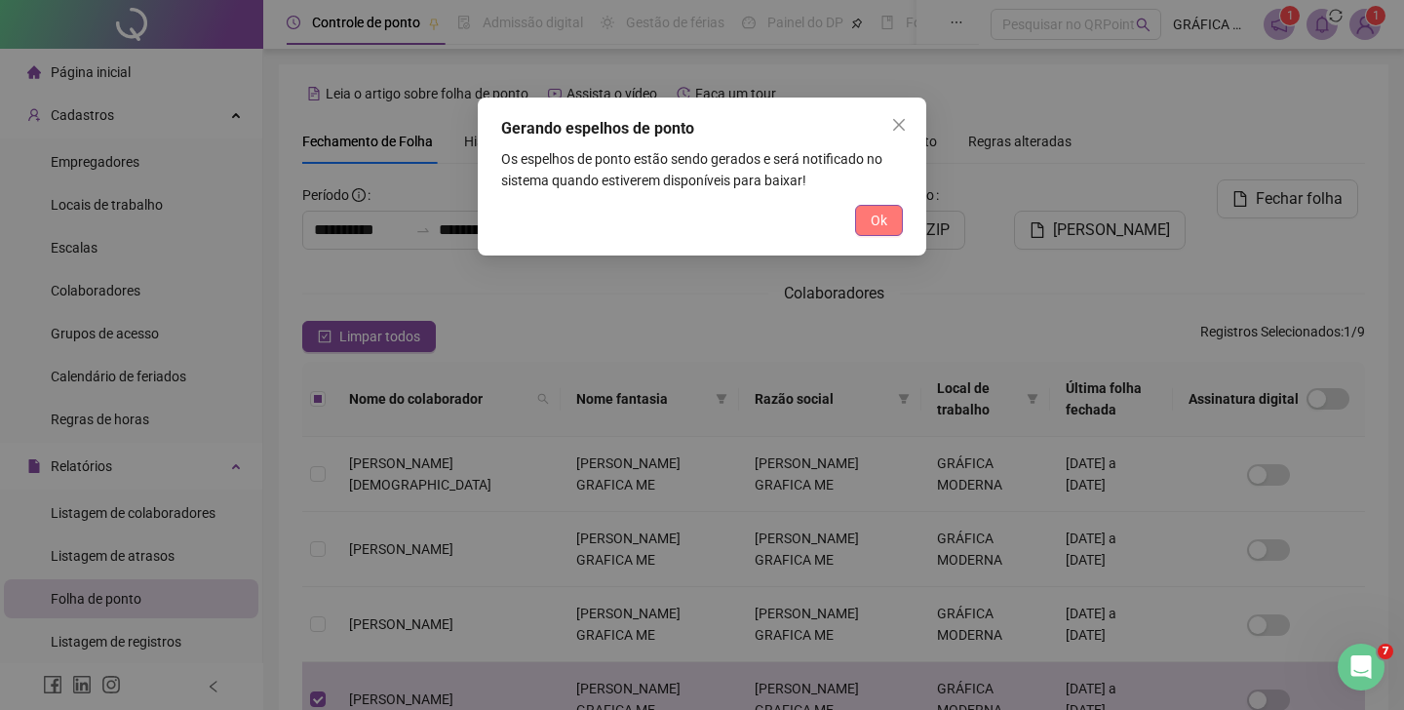
click at [879, 220] on span "Ok" at bounding box center [879, 220] width 17 height 21
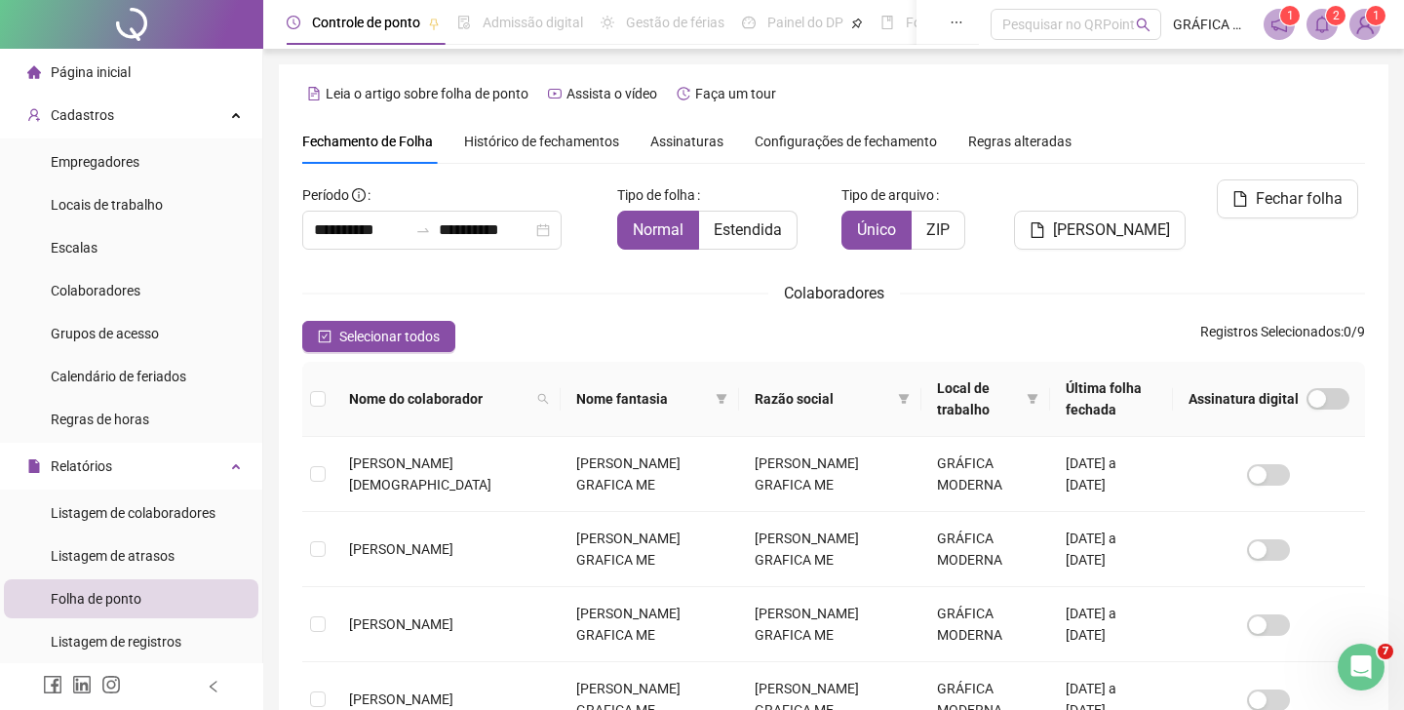
click at [1313, 26] on icon "bell" at bounding box center [1322, 25] width 18 height 18
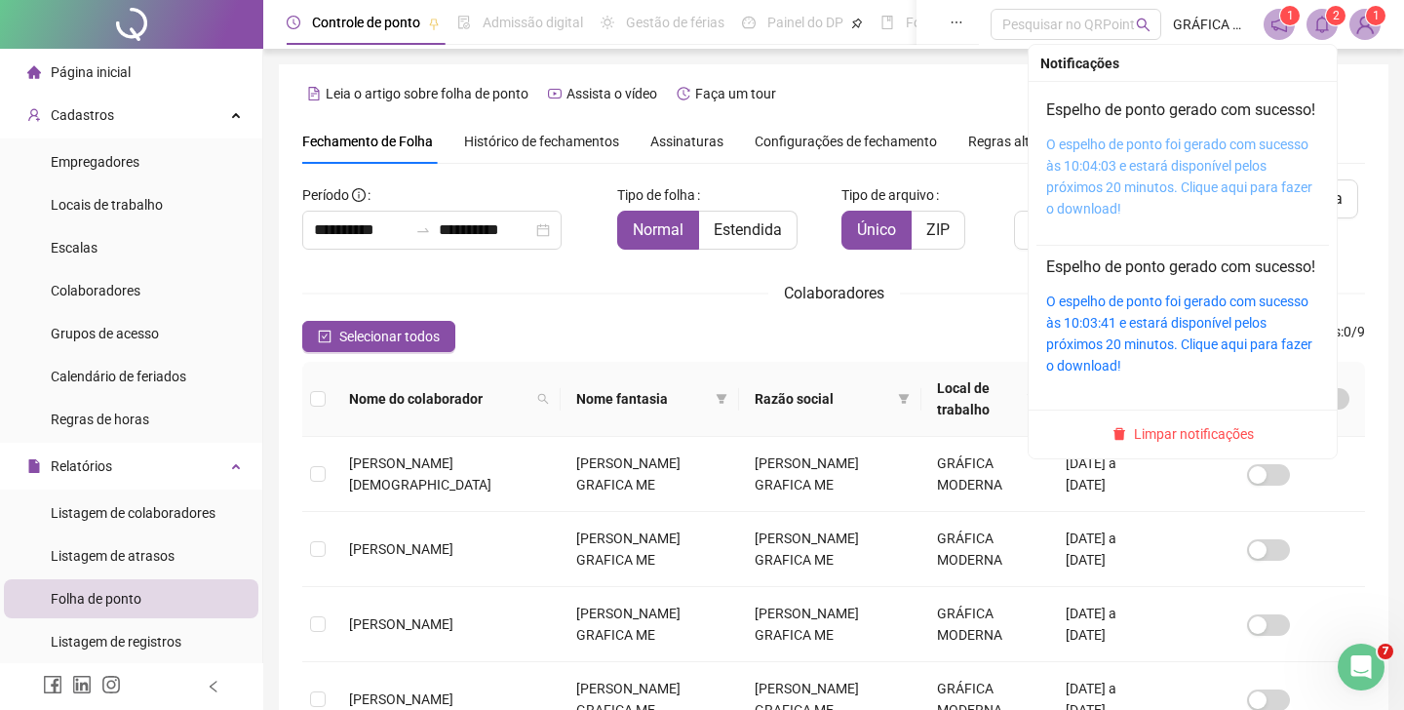
click at [1117, 182] on link "O espelho de ponto foi gerado com sucesso às 10:04:03 e estará disponível pelos…" at bounding box center [1179, 176] width 266 height 80
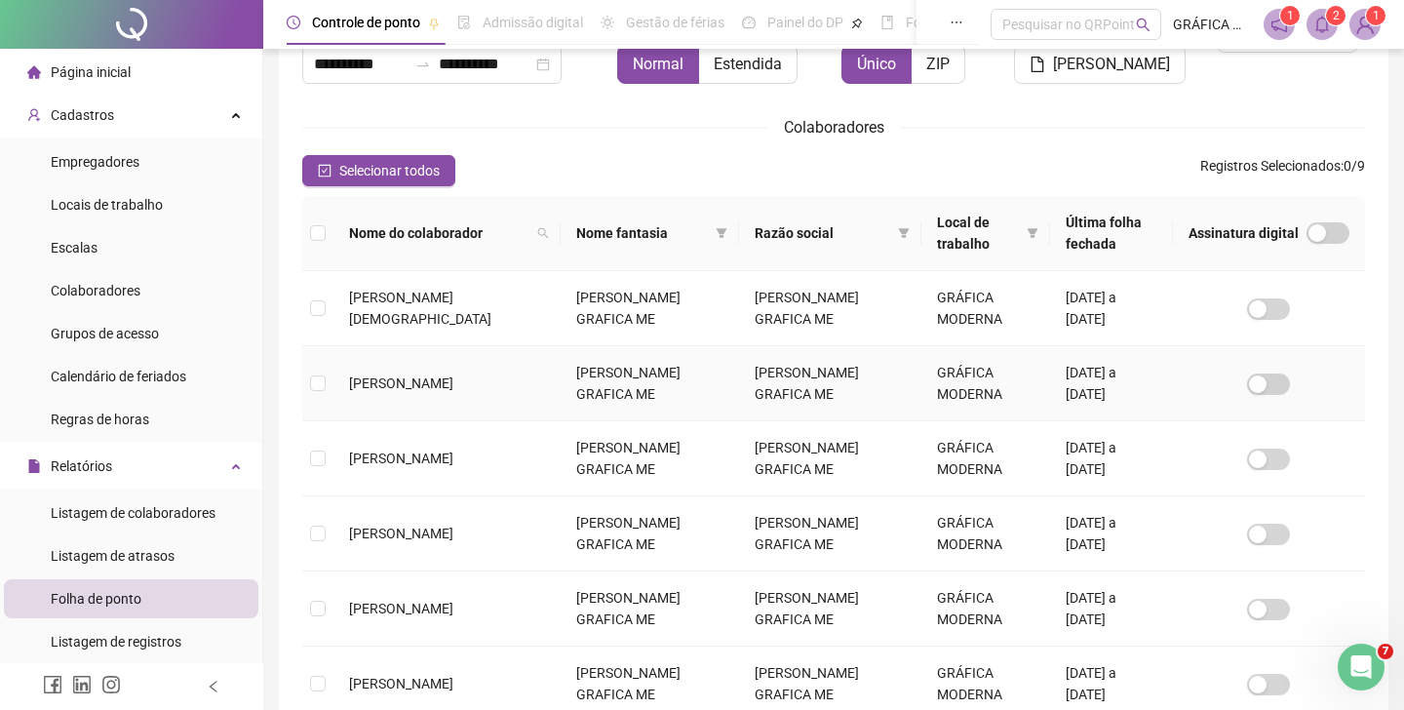
scroll to position [181, 0]
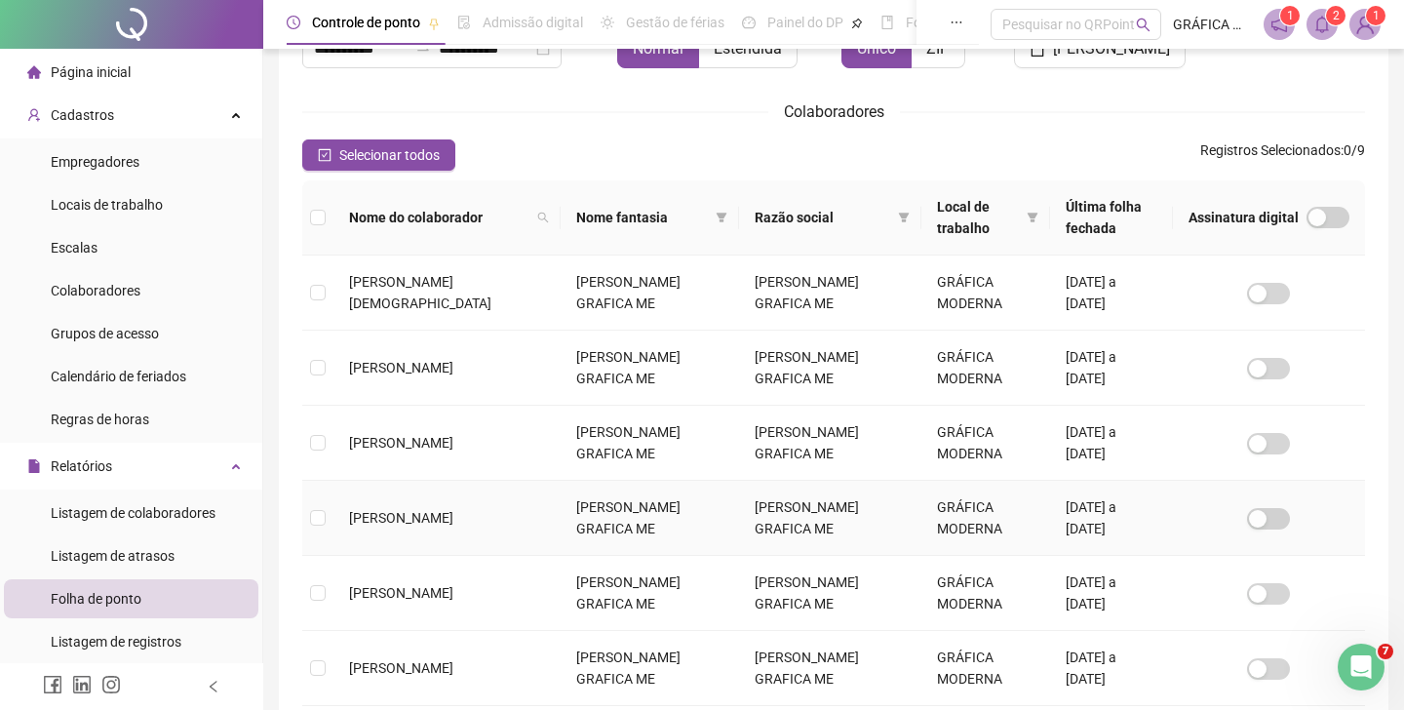
click at [337, 518] on td "[PERSON_NAME]" at bounding box center [446, 518] width 227 height 75
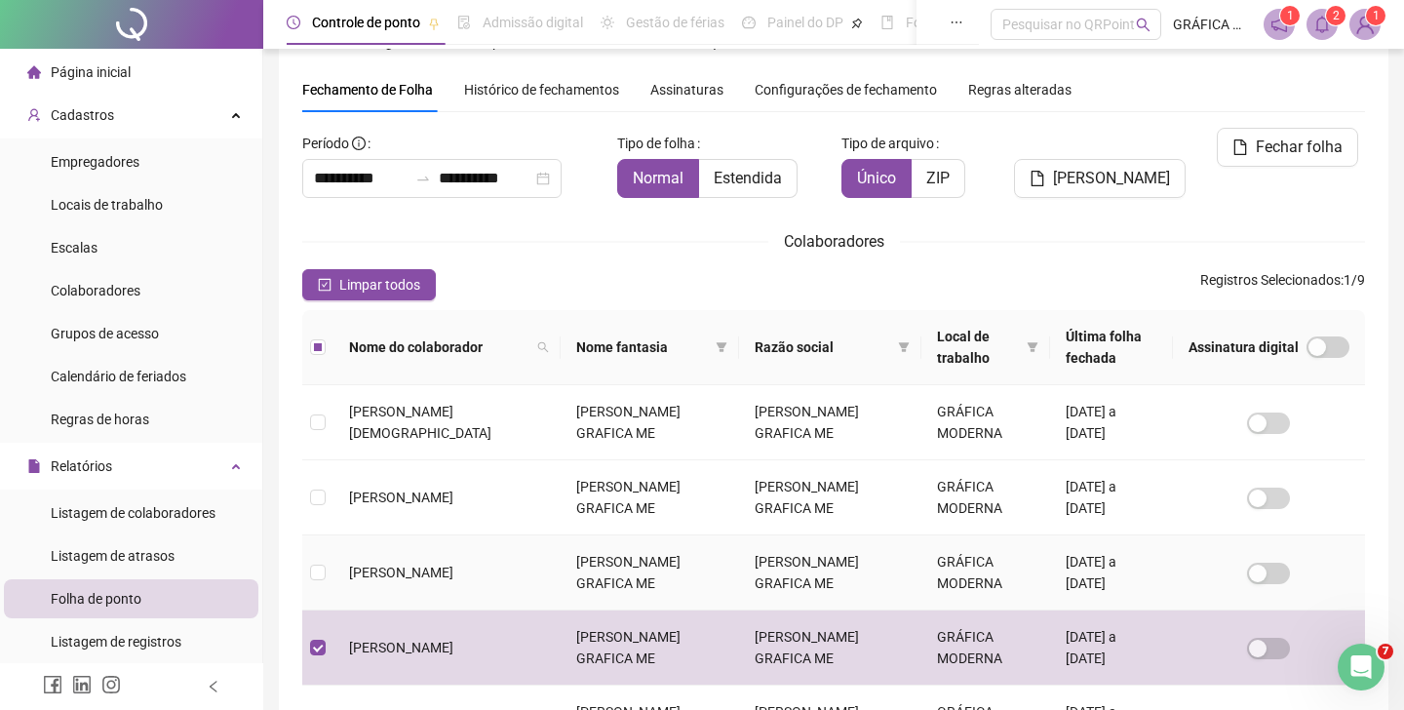
scroll to position [0, 0]
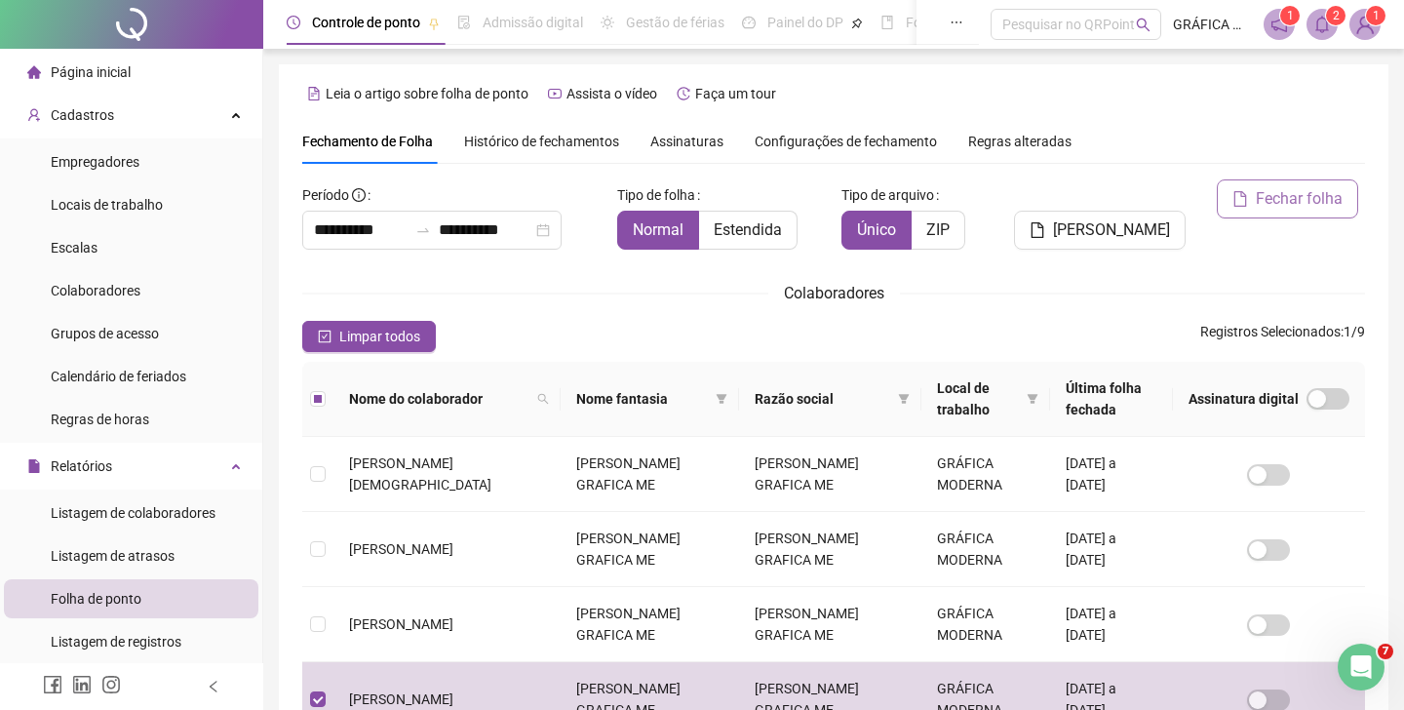
click at [1282, 206] on span "Fechar folha" at bounding box center [1299, 198] width 87 height 23
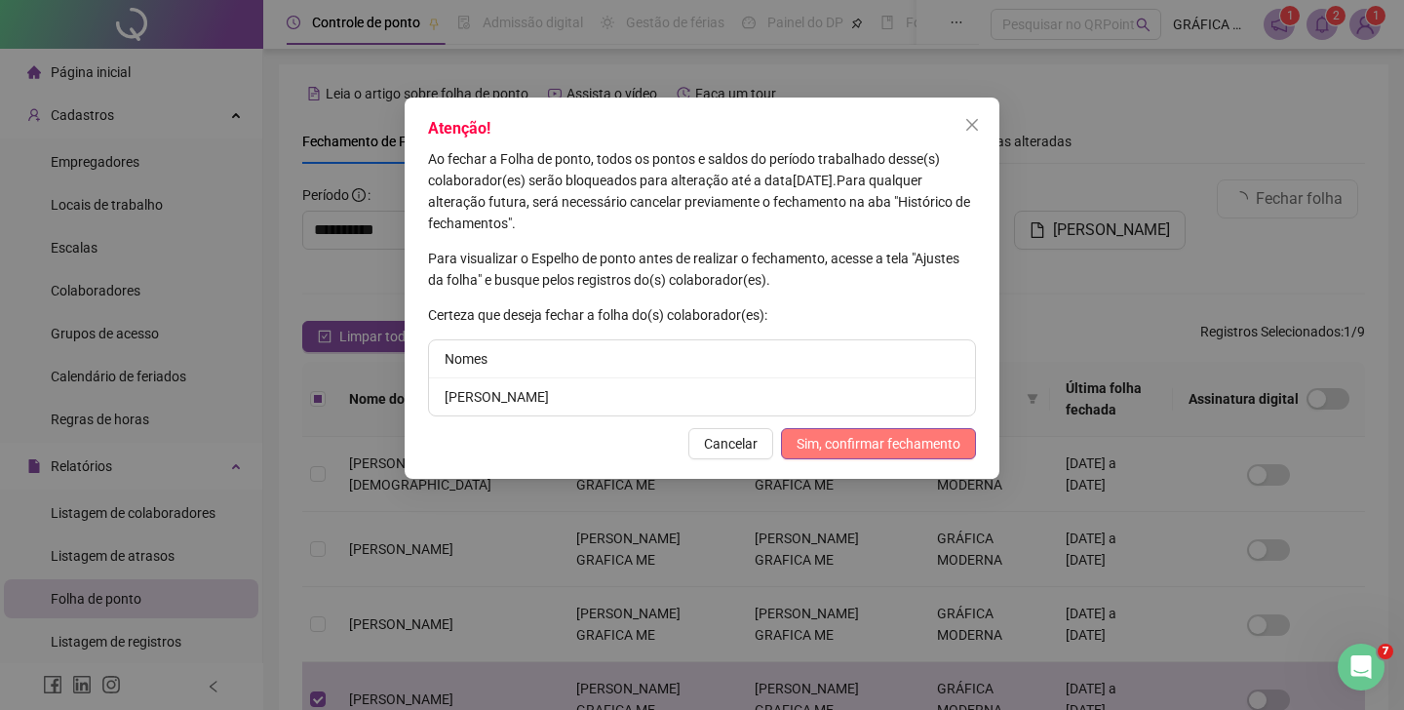
click at [834, 447] on span "Sim, confirmar fechamento" at bounding box center [878, 443] width 164 height 21
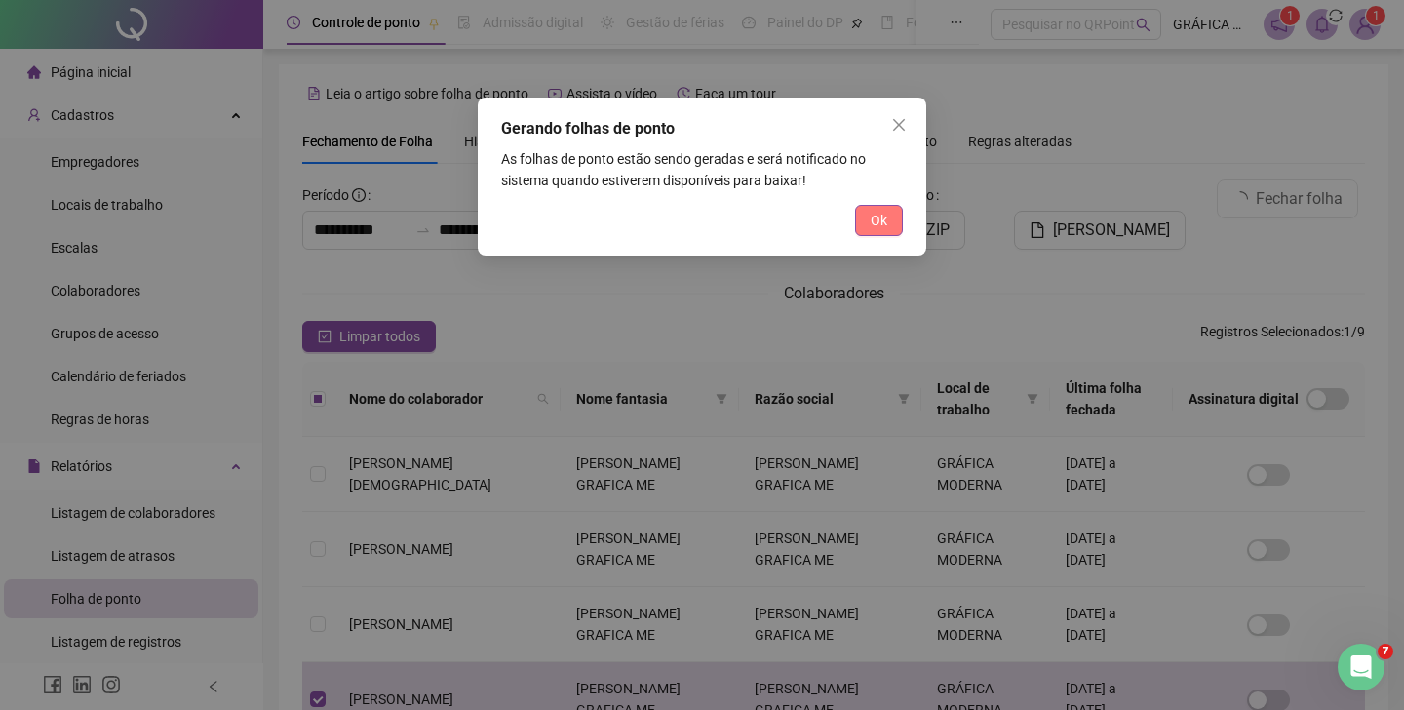
click at [885, 225] on span "Ok" at bounding box center [879, 220] width 17 height 21
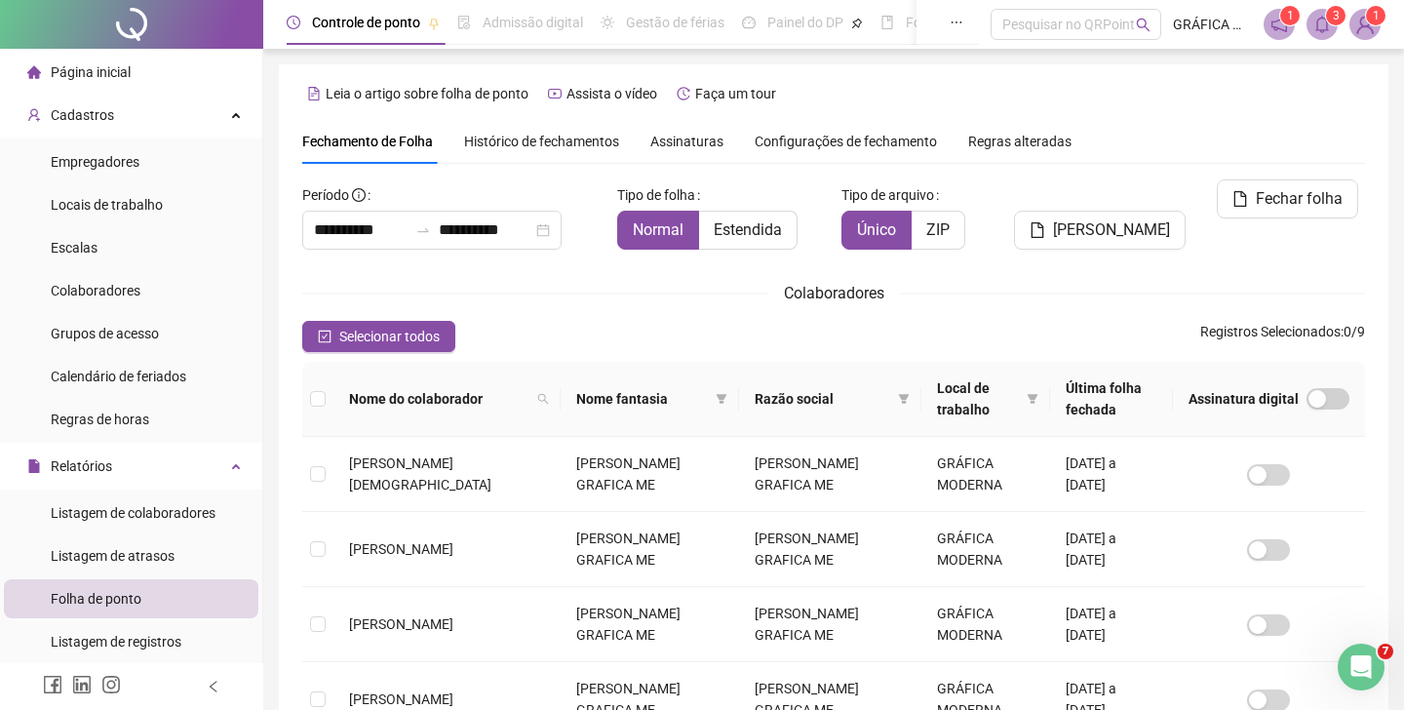
click at [1328, 27] on icon "bell" at bounding box center [1322, 25] width 18 height 18
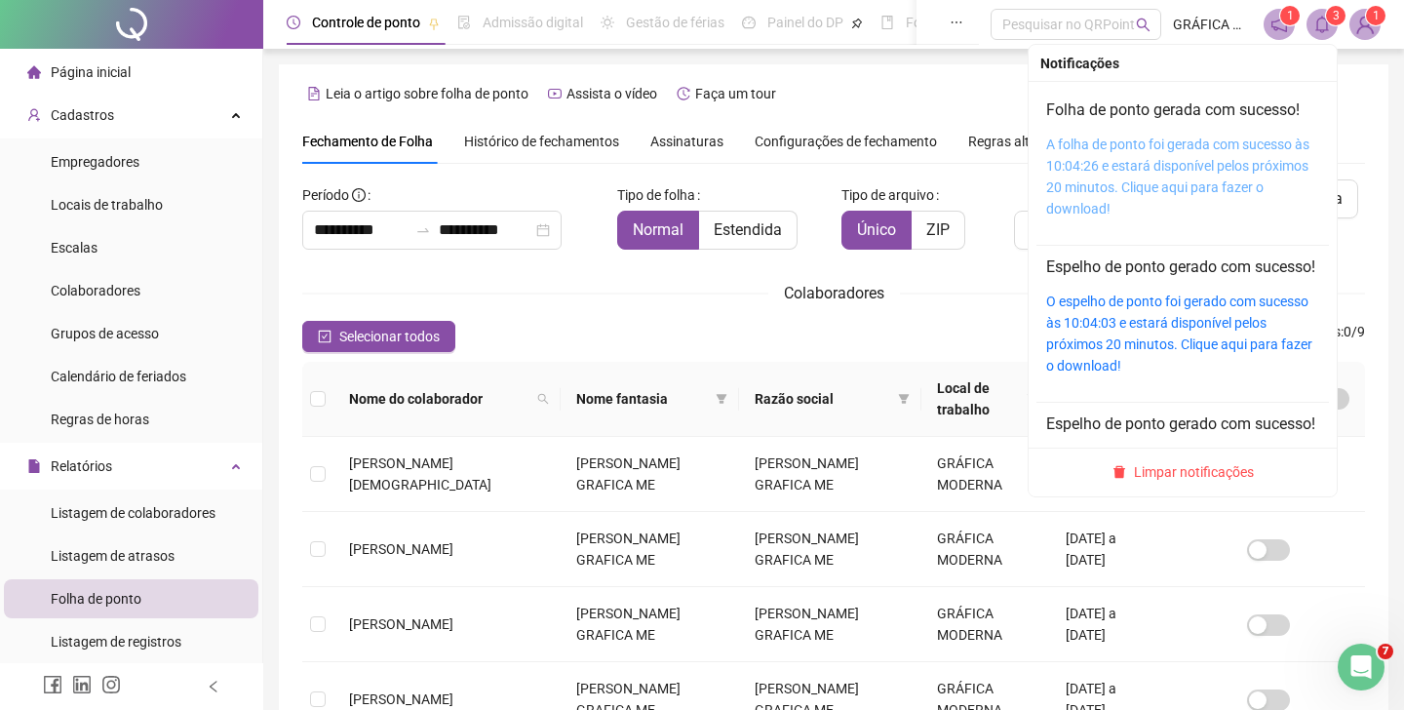
click at [1145, 157] on link "A folha de ponto foi gerada com sucesso às 10:04:26 e estará disponível pelos p…" at bounding box center [1177, 176] width 263 height 80
